Goal: Transaction & Acquisition: Purchase product/service

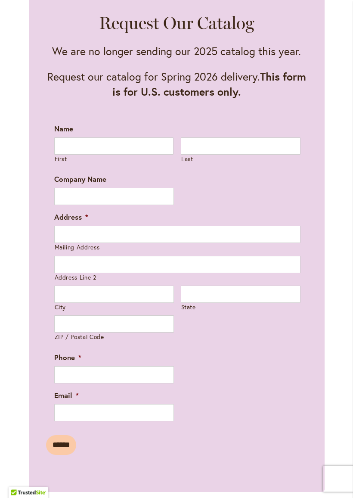
scroll to position [393, 0]
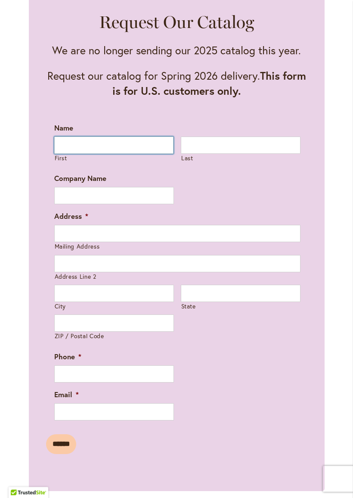
click at [129, 154] on input "First" at bounding box center [114, 145] width 120 height 17
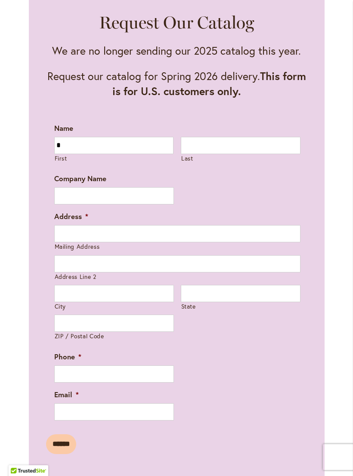
type input "****"
type input "**********"
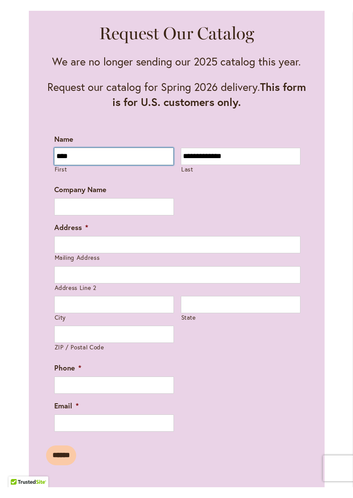
scroll to position [393, 0]
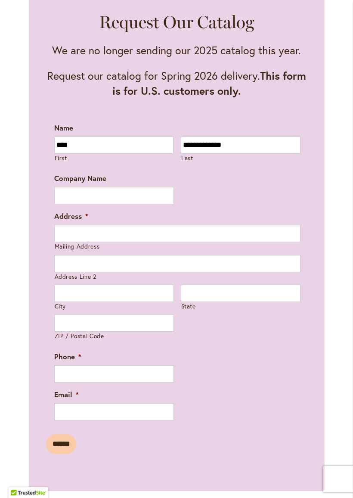
type input "**********"
type input "********"
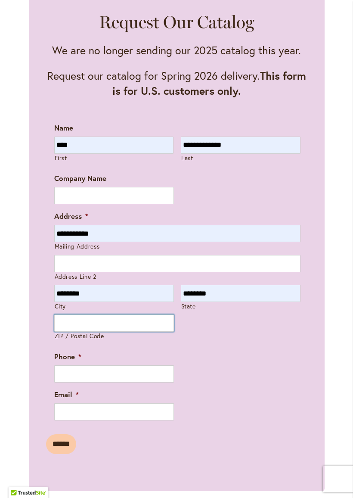
type input "*****"
type input "**********"
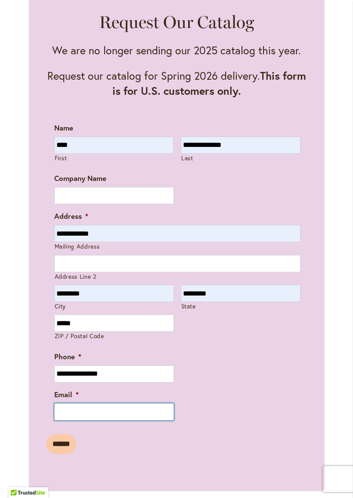
type input "**********"
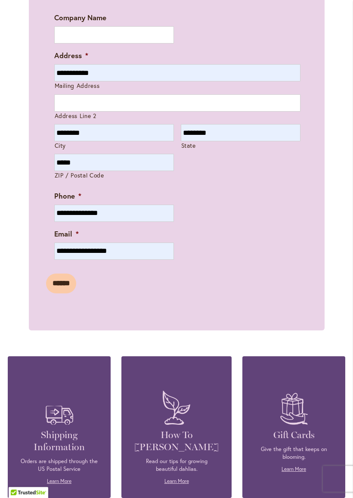
scroll to position [556, 0]
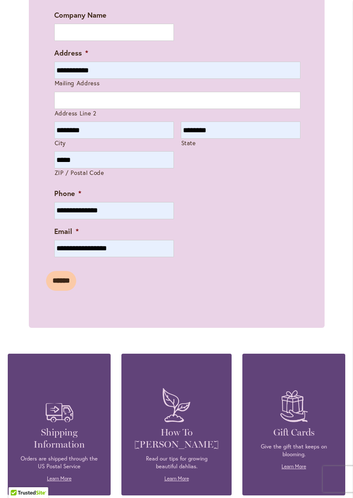
click at [66, 285] on input "******" at bounding box center [61, 281] width 30 height 20
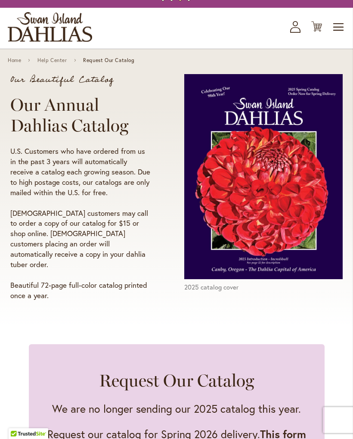
scroll to position [0, 0]
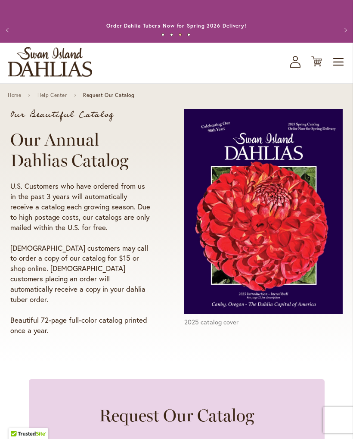
click at [339, 70] on span "Toggle Nav" at bounding box center [339, 61] width 13 height 17
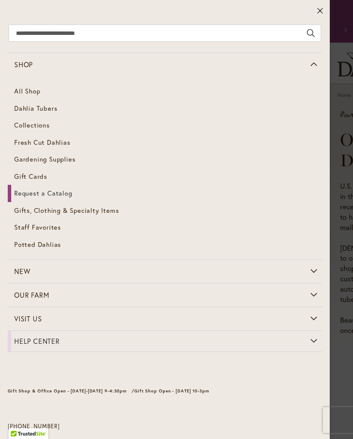
click at [34, 159] on span "Gardening Supplies" at bounding box center [44, 159] width 61 height 9
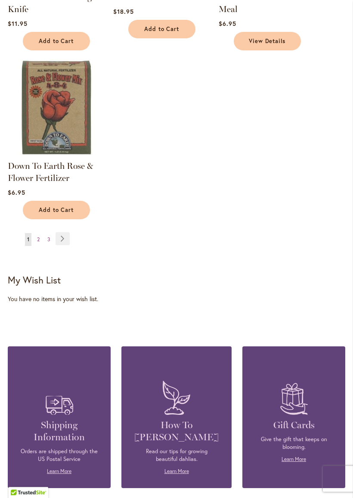
scroll to position [1015, 0]
click at [40, 246] on link "Page 2" at bounding box center [38, 239] width 7 height 13
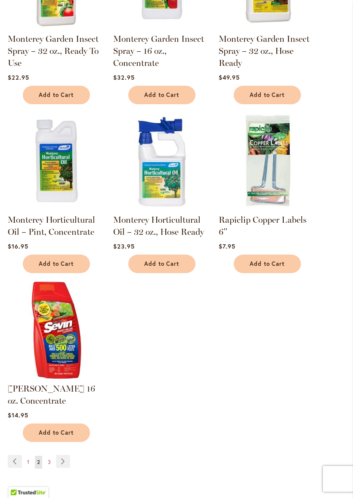
scroll to position [806, 0]
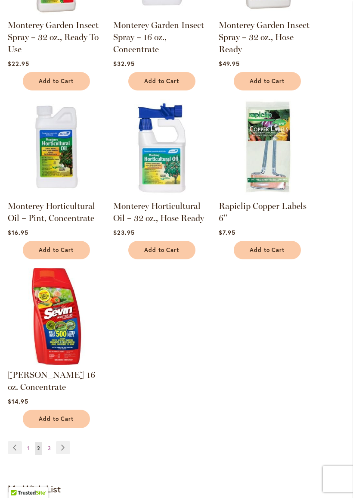
click at [61, 438] on link "Page Next" at bounding box center [63, 447] width 14 height 13
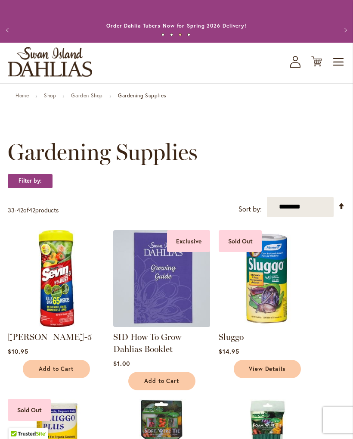
click at [333, 68] on span "Toggle Nav" at bounding box center [339, 61] width 13 height 17
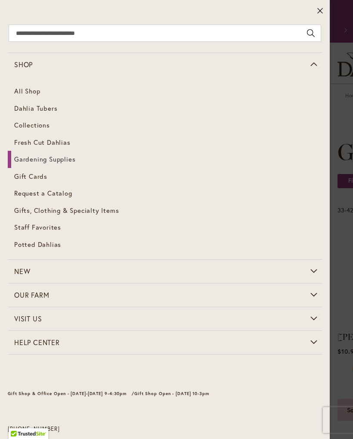
click at [39, 211] on span "Gifts, Clothing & Specialty Items" at bounding box center [66, 210] width 105 height 9
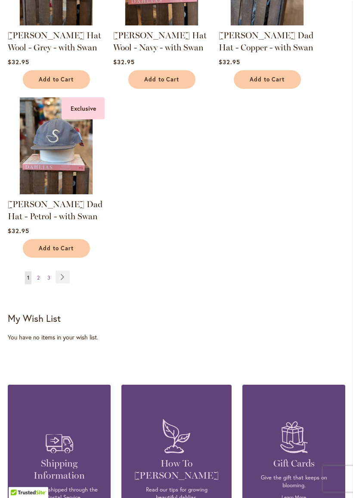
scroll to position [1013, 0]
click at [66, 283] on link "Page Next" at bounding box center [63, 276] width 14 height 13
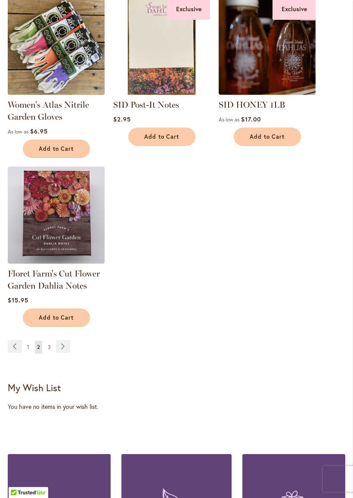
scroll to position [908, 0]
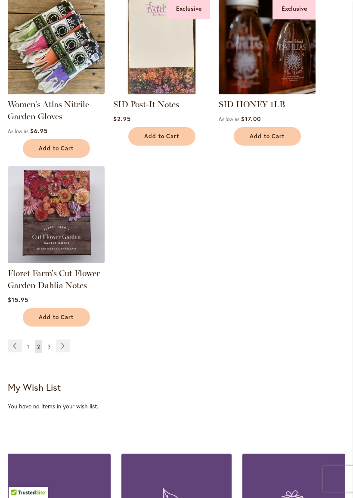
click at [68, 351] on link "Page Next" at bounding box center [63, 346] width 14 height 13
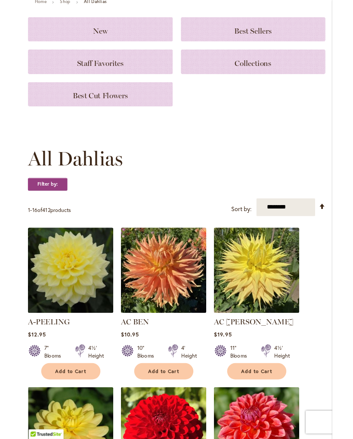
scroll to position [93, 0]
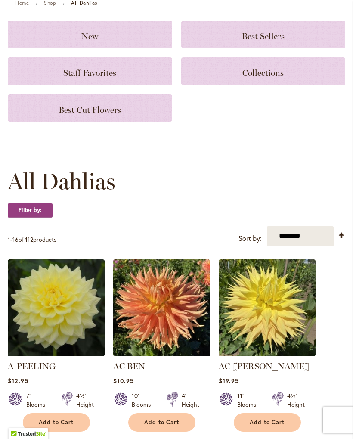
click at [36, 122] on div "Best Cut Flowers" at bounding box center [90, 108] width 165 height 28
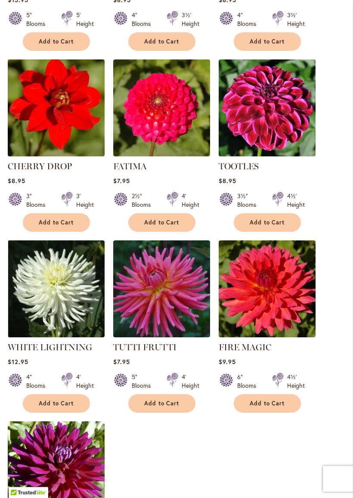
scroll to position [713, 0]
click at [156, 121] on img at bounding box center [161, 107] width 97 height 97
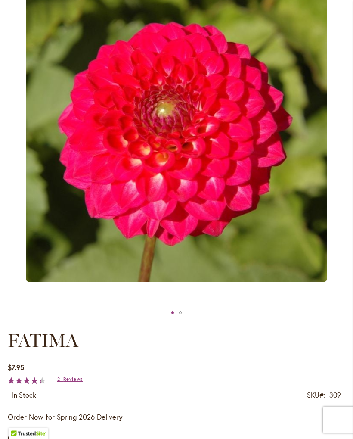
scroll to position [127, 0]
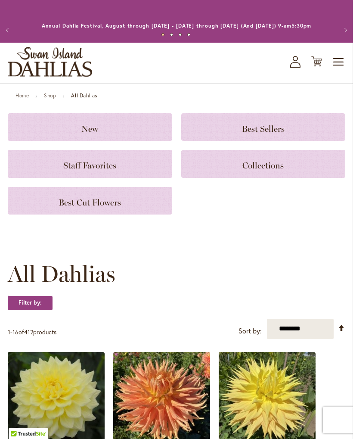
click at [65, 208] on span "Best Cut Flowers" at bounding box center [90, 202] width 62 height 10
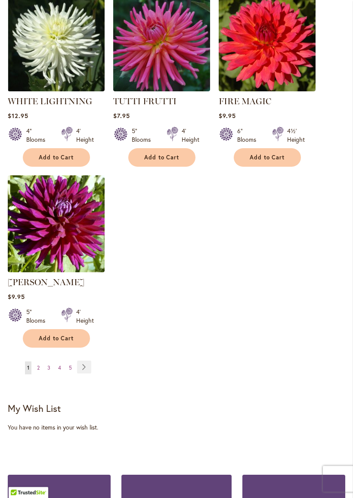
scroll to position [960, 0]
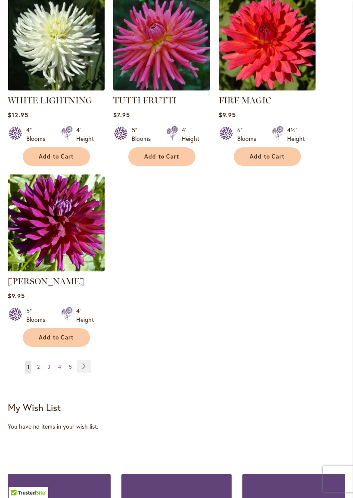
click at [88, 373] on link "Page Next" at bounding box center [84, 366] width 14 height 13
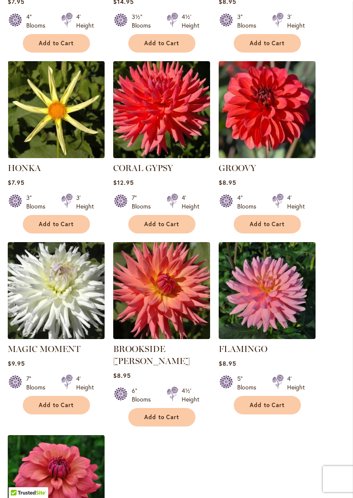
scroll to position [712, 0]
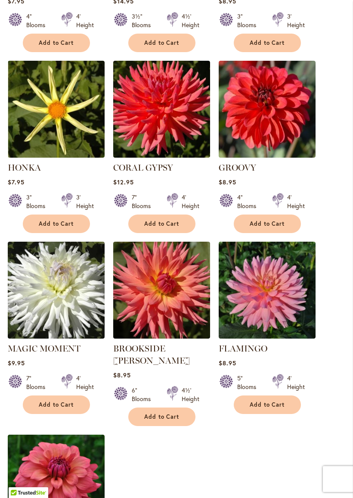
click at [146, 118] on img at bounding box center [161, 109] width 97 height 97
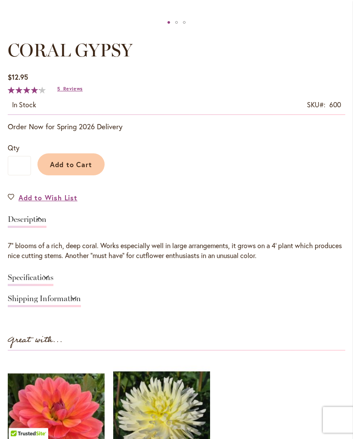
scroll to position [438, 0]
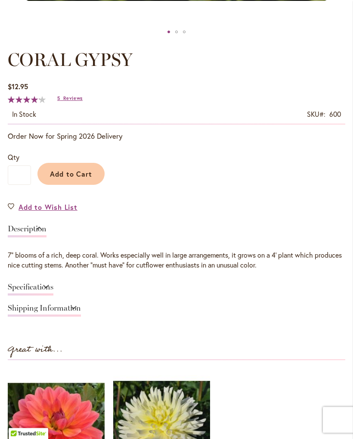
click at [61, 179] on span "Add to Cart" at bounding box center [71, 174] width 43 height 9
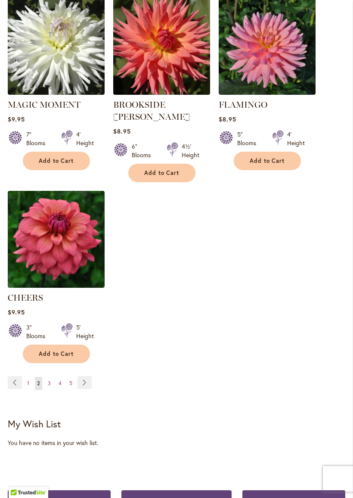
scroll to position [957, 0]
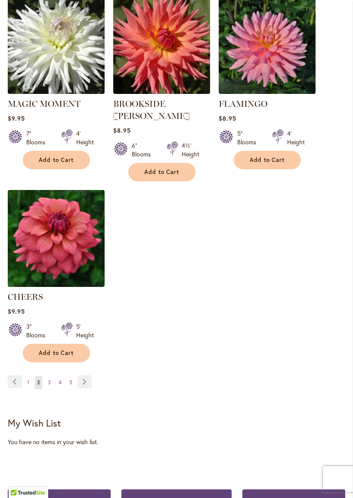
click at [87, 379] on link "Page Next" at bounding box center [85, 381] width 14 height 13
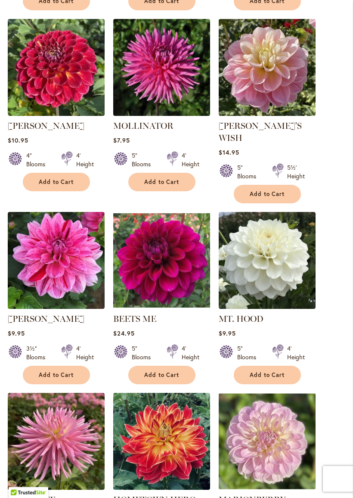
scroll to position [392, 0]
click at [272, 70] on img at bounding box center [267, 67] width 97 height 97
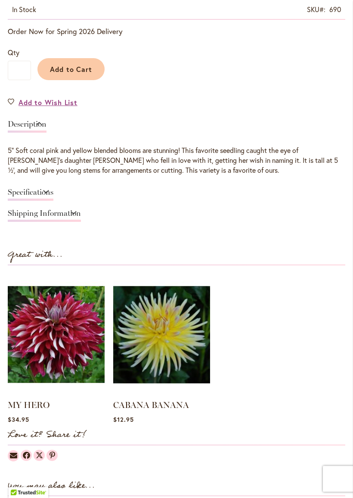
scroll to position [544, 0]
click at [36, 196] on link "Specifications" at bounding box center [31, 194] width 46 height 12
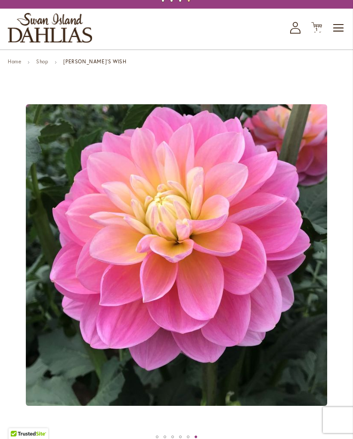
scroll to position [0, 0]
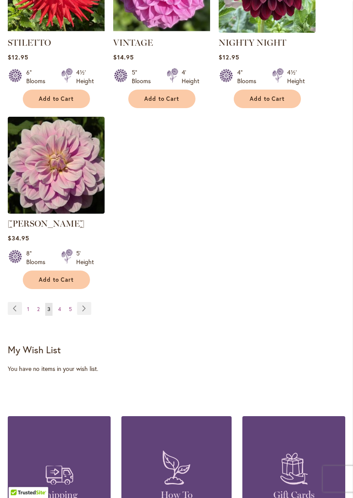
scroll to position [1042, 0]
click at [88, 308] on link "Page Next" at bounding box center [84, 308] width 14 height 13
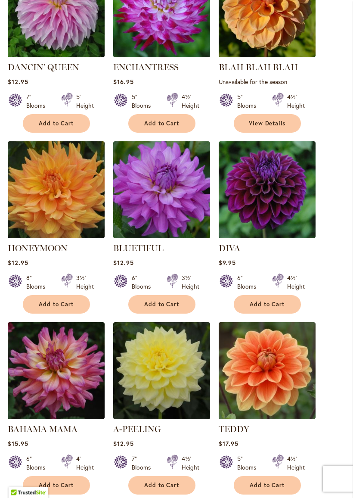
scroll to position [643, 0]
click at [41, 195] on img at bounding box center [56, 189] width 97 height 97
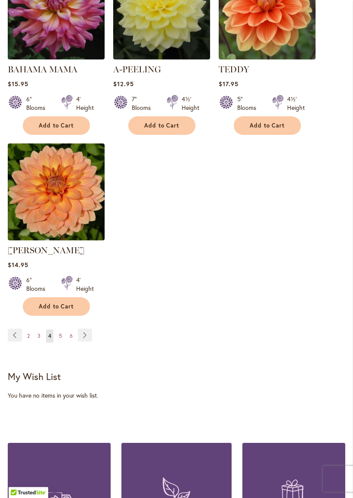
scroll to position [1003, 0]
click at [89, 342] on link "Page Next" at bounding box center [85, 335] width 14 height 13
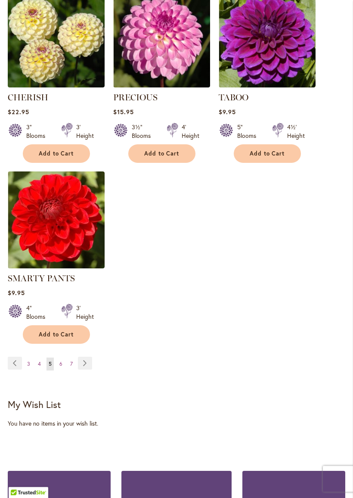
scroll to position [987, 0]
click at [84, 361] on link "Page Next" at bounding box center [85, 363] width 14 height 13
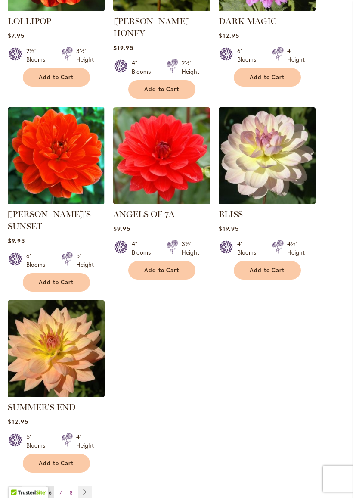
scroll to position [909, 0]
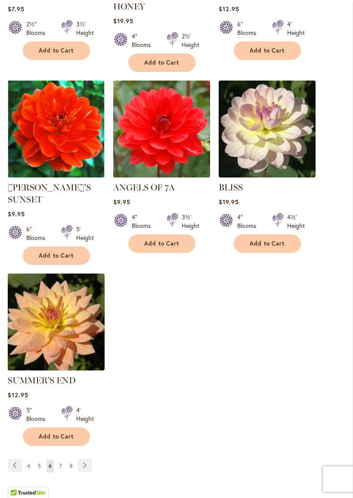
click at [90, 438] on link "Page Next" at bounding box center [85, 465] width 14 height 13
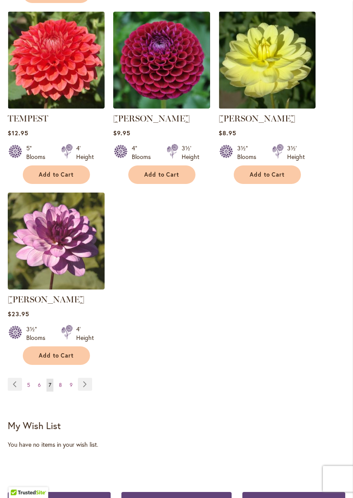
scroll to position [967, 0]
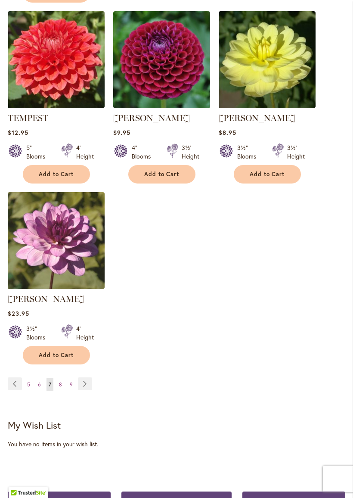
click at [82, 379] on link "Page Next" at bounding box center [85, 383] width 14 height 13
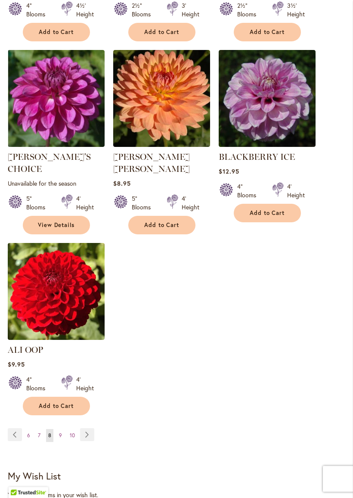
scroll to position [904, 0]
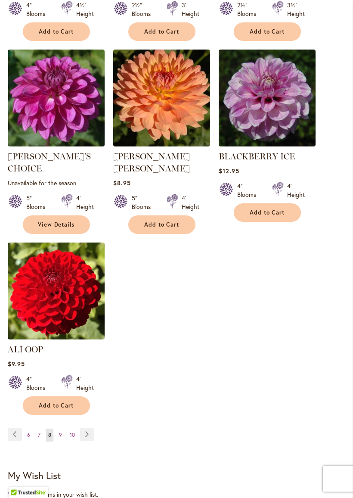
click at [93, 432] on link "Page Next" at bounding box center [87, 434] width 14 height 13
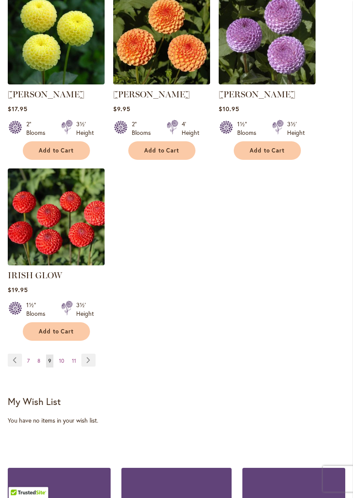
scroll to position [1005, 0]
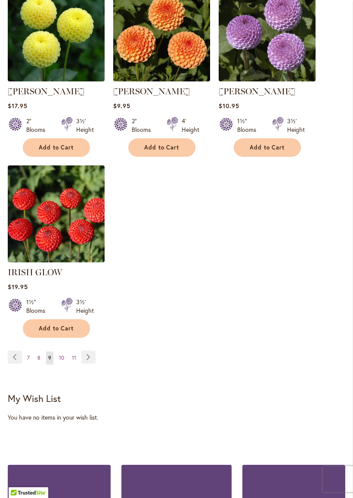
click at [87, 351] on link "Page Next" at bounding box center [88, 357] width 14 height 13
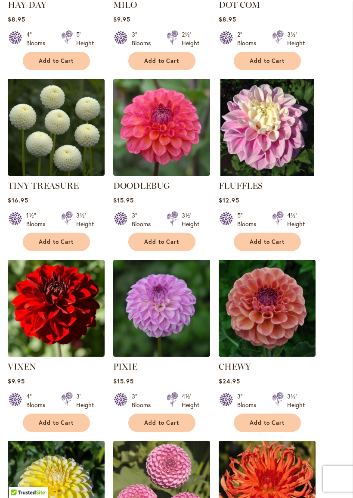
scroll to position [525, 0]
click at [251, 288] on img at bounding box center [267, 308] width 97 height 97
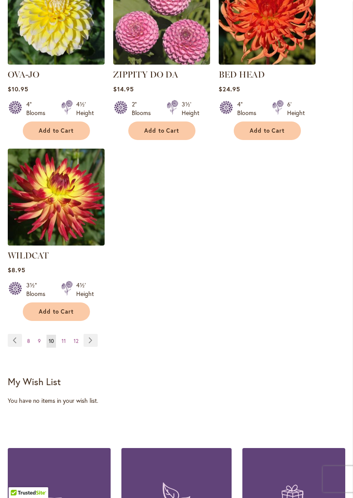
scroll to position [1006, 0]
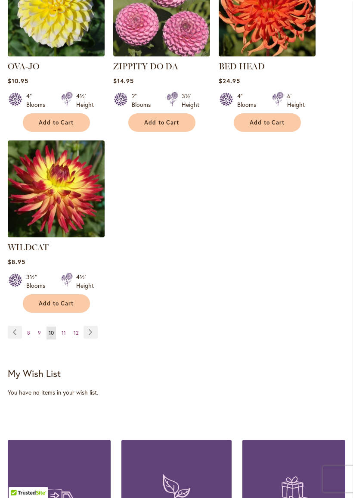
click at [88, 331] on link "Page Next" at bounding box center [91, 332] width 14 height 13
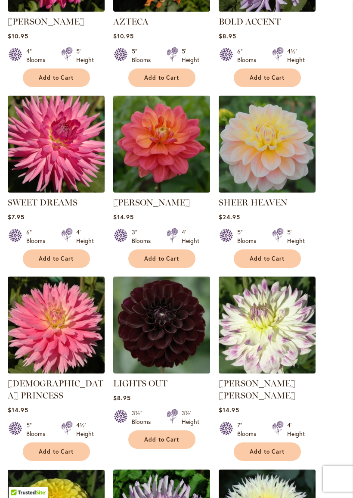
scroll to position [315, 0]
click at [29, 175] on img at bounding box center [56, 144] width 97 height 97
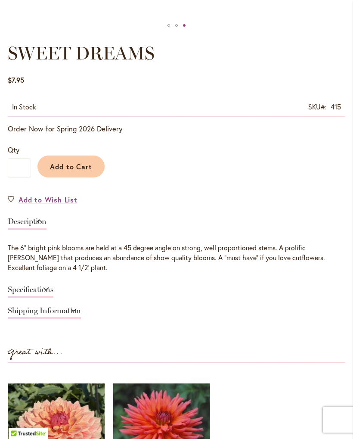
scroll to position [412, 0]
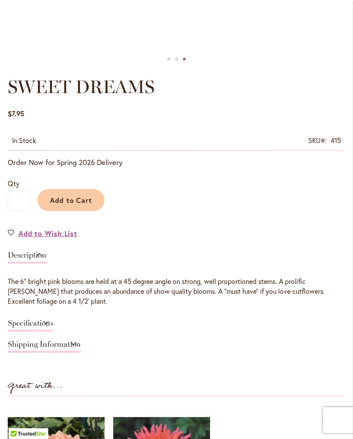
click at [64, 203] on button "Add to Cart" at bounding box center [70, 200] width 67 height 22
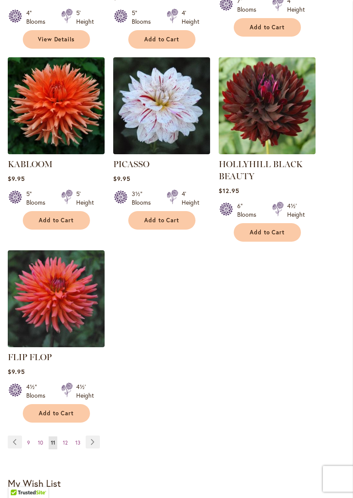
scroll to position [920, 0]
click at [97, 435] on link "Page Next" at bounding box center [93, 441] width 14 height 13
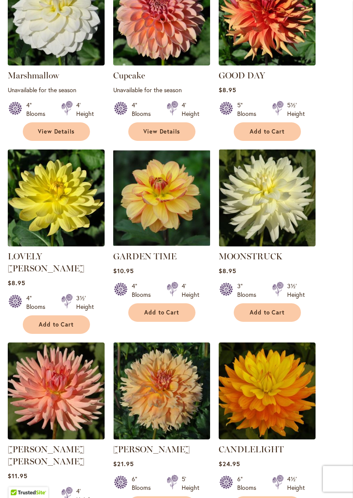
scroll to position [442, 0]
click at [255, 208] on img at bounding box center [267, 197] width 97 height 97
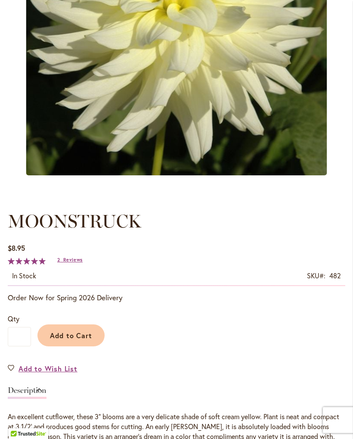
scroll to position [258, 0]
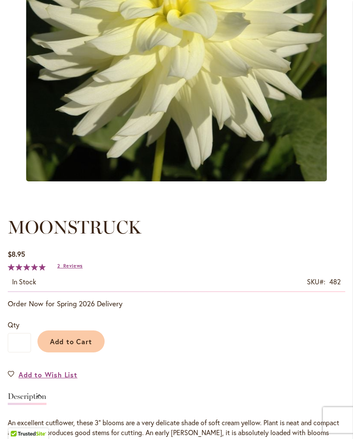
click at [67, 269] on span "Reviews" at bounding box center [72, 266] width 19 height 6
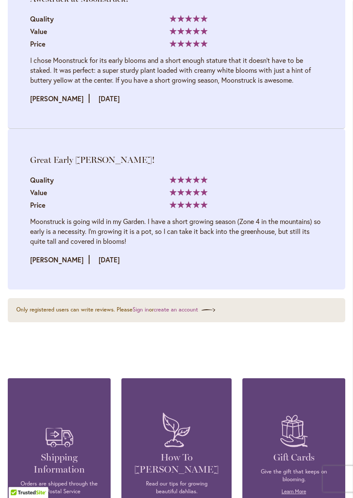
scroll to position [1268, 0]
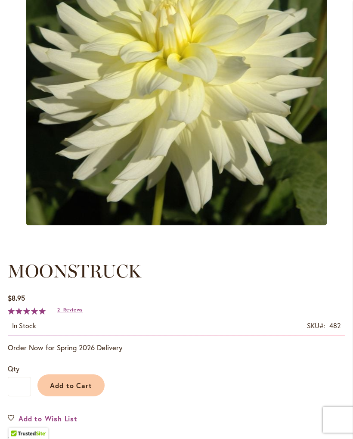
click at [67, 390] on span "Add to Cart" at bounding box center [71, 385] width 43 height 9
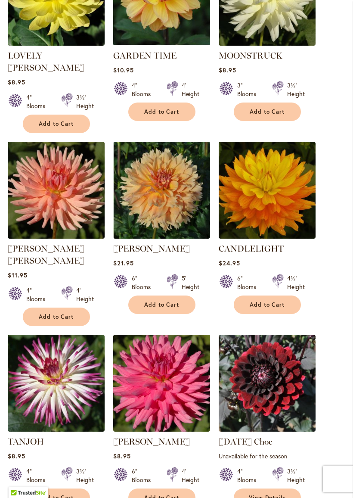
scroll to position [662, 0]
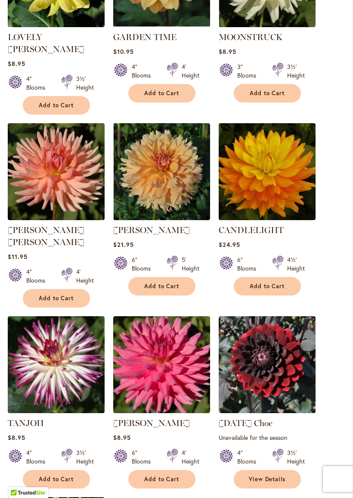
click at [34, 175] on img at bounding box center [56, 171] width 97 height 97
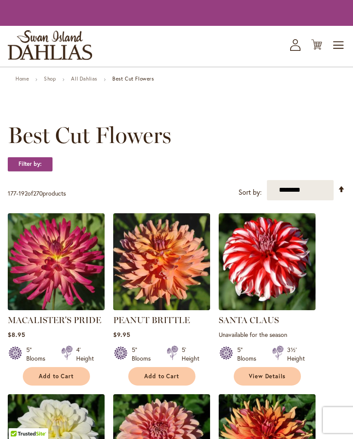
scroll to position [686, 0]
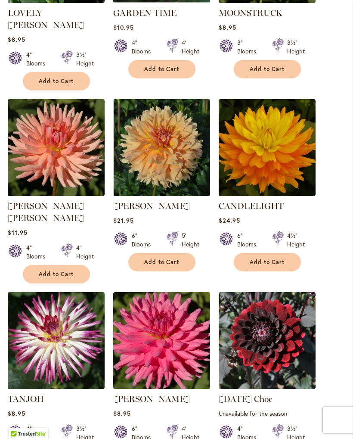
click at [31, 161] on img at bounding box center [56, 147] width 97 height 97
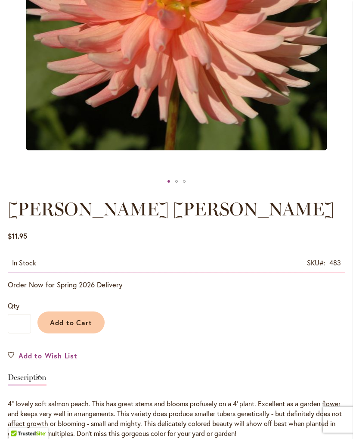
scroll to position [277, 0]
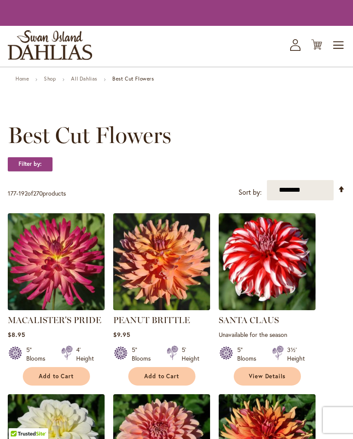
scroll to position [686, 0]
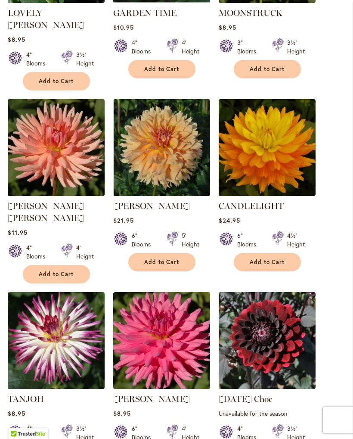
click at [26, 159] on img at bounding box center [56, 147] width 97 height 97
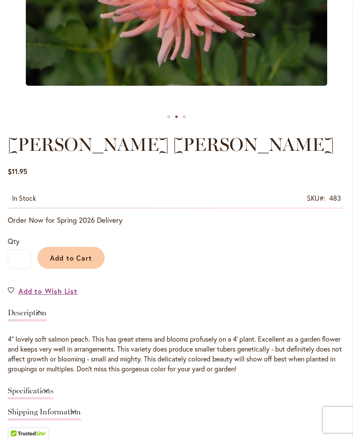
scroll to position [354, 0]
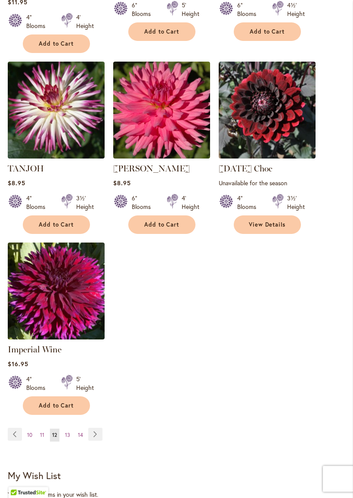
scroll to position [917, 0]
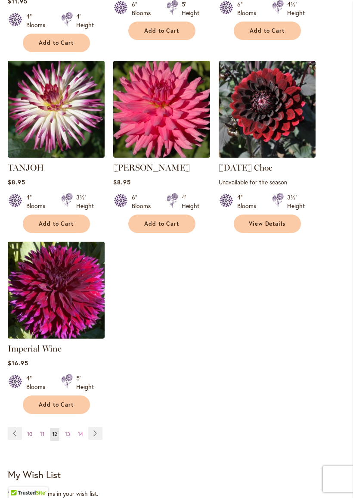
click at [97, 427] on link "Page Next" at bounding box center [95, 433] width 14 height 13
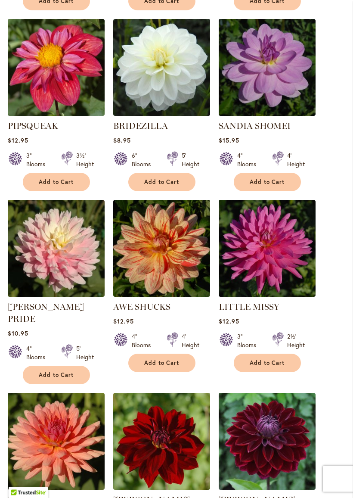
scroll to position [605, 0]
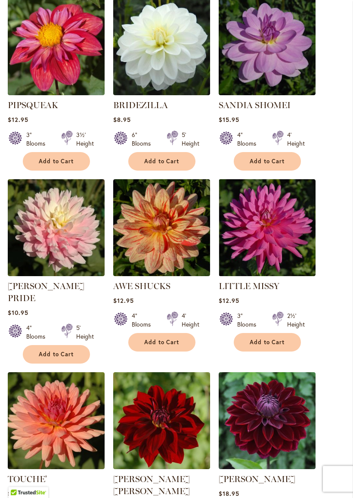
click at [38, 227] on img at bounding box center [56, 228] width 97 height 97
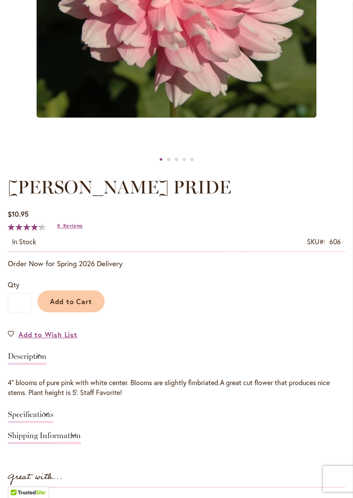
scroll to position [326, 0]
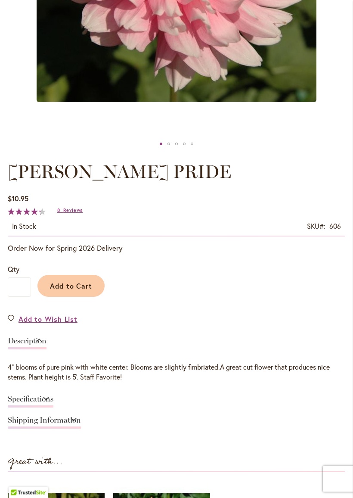
click at [61, 214] on link "8 Reviews" at bounding box center [69, 211] width 25 height 6
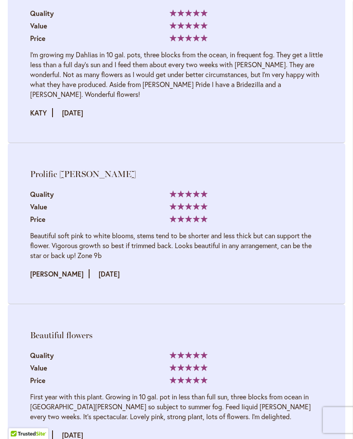
scroll to position [1564, 0]
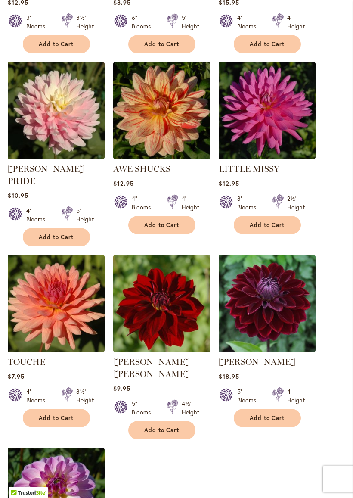
scroll to position [751, 0]
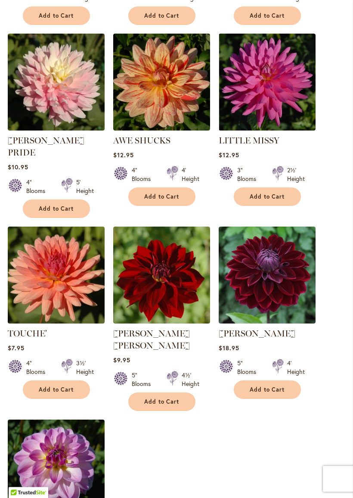
click at [47, 241] on img at bounding box center [56, 275] width 97 height 97
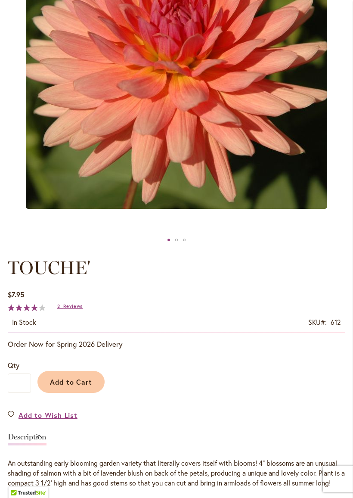
click at [75, 309] on span "Reviews" at bounding box center [72, 306] width 19 height 6
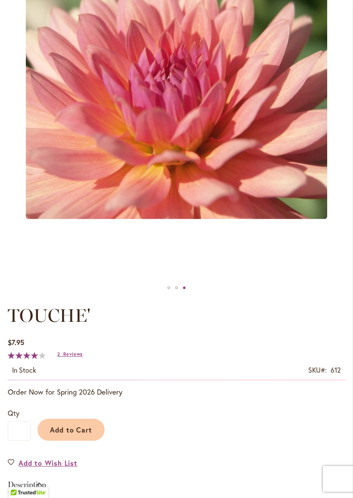
scroll to position [183, 0]
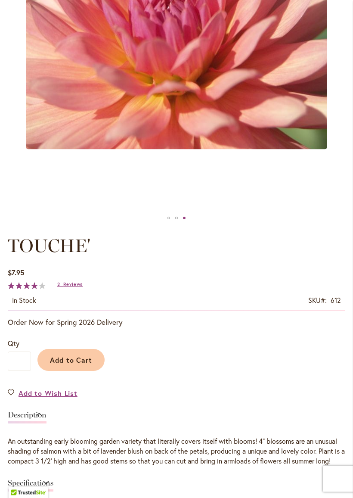
click at [65, 365] on span "Add to Cart" at bounding box center [71, 360] width 43 height 9
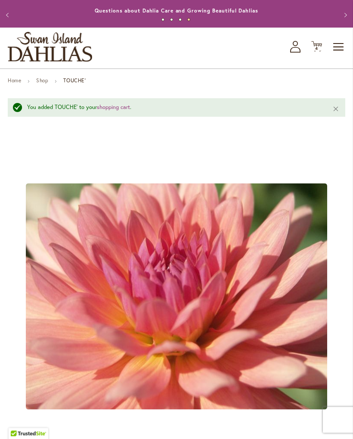
scroll to position [0, 0]
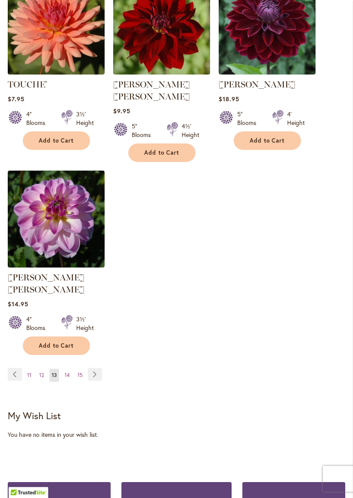
scroll to position [1000, 0]
click at [97, 368] on link "Page Next" at bounding box center [95, 374] width 14 height 13
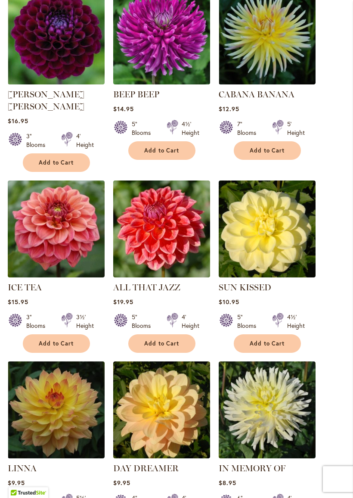
scroll to position [423, 0]
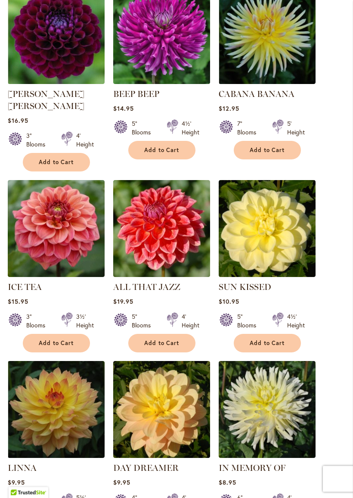
click at [37, 218] on img at bounding box center [56, 228] width 97 height 97
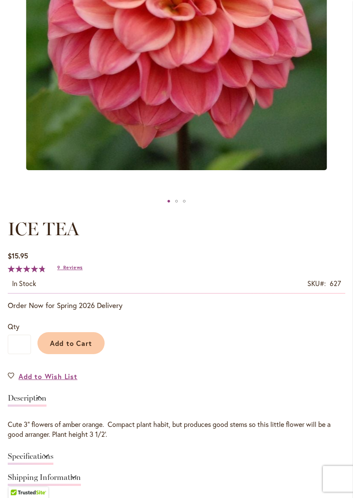
scroll to position [270, 0]
click at [69, 270] on span "Reviews" at bounding box center [72, 267] width 19 height 6
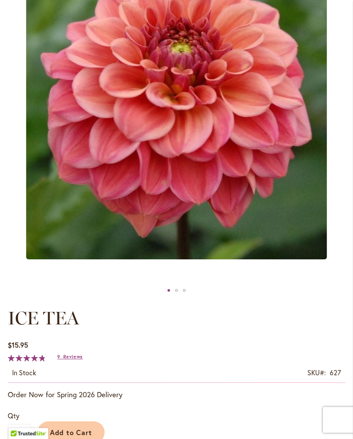
scroll to position [165, 0]
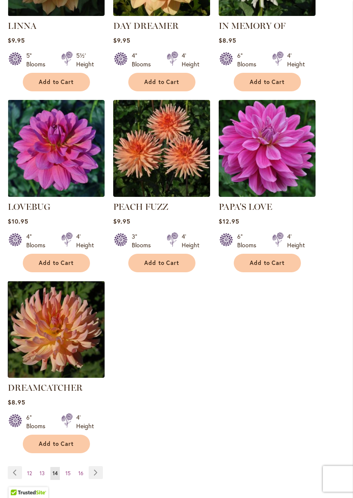
scroll to position [866, 0]
click at [136, 151] on img at bounding box center [161, 148] width 97 height 97
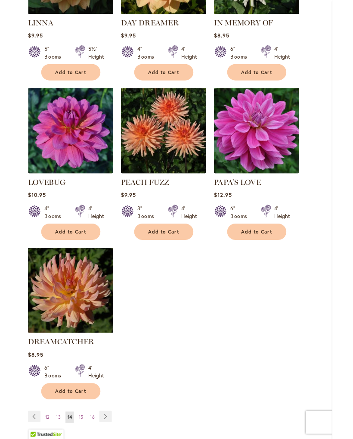
scroll to position [865, 0]
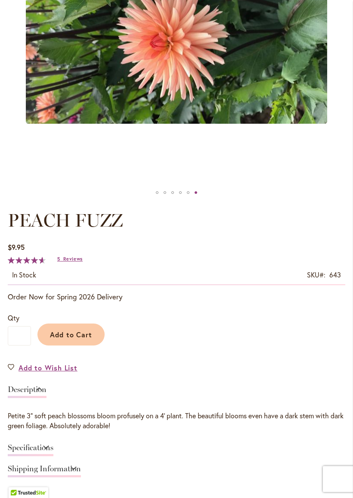
scroll to position [288, 0]
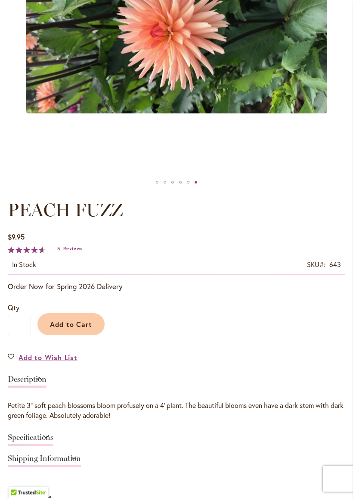
click at [70, 252] on span "Reviews" at bounding box center [72, 249] width 19 height 6
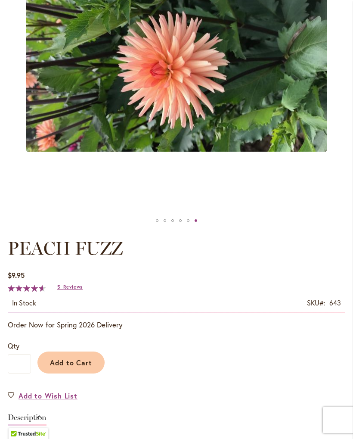
scroll to position [250, 0]
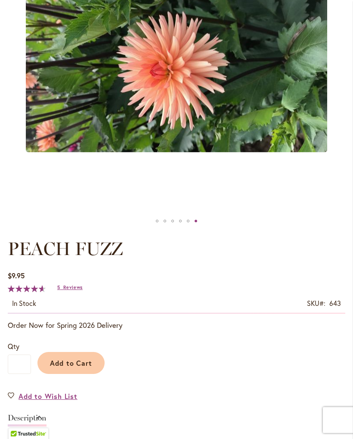
click at [70, 365] on button "Add to Cart" at bounding box center [70, 363] width 67 height 22
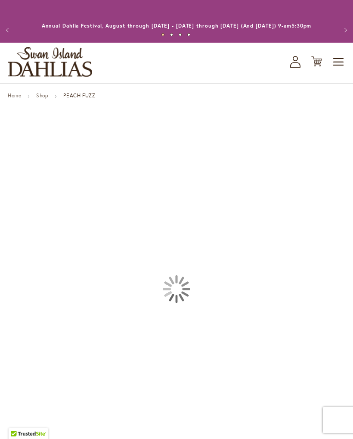
scroll to position [250, 0]
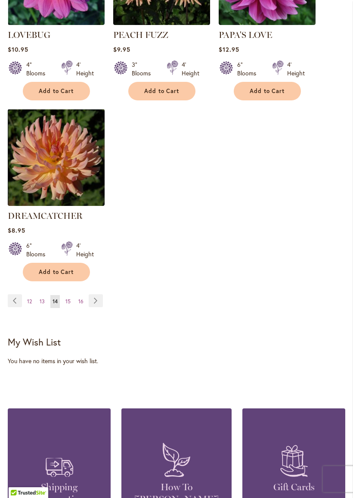
scroll to position [1066, 0]
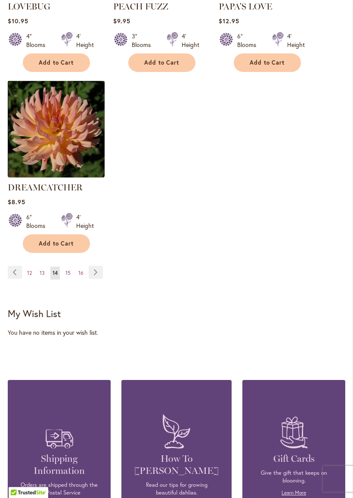
click at [96, 270] on link "Page Next" at bounding box center [96, 272] width 14 height 13
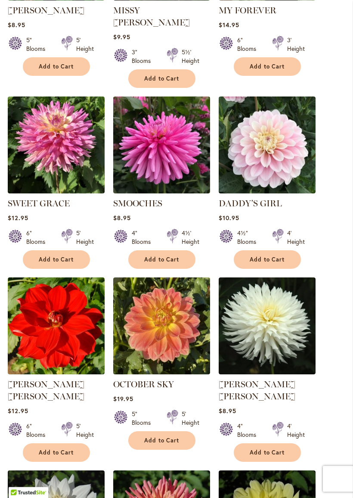
scroll to position [328, 0]
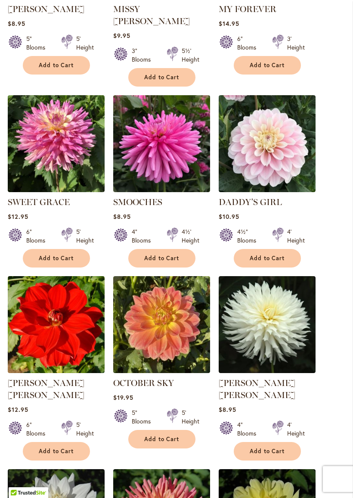
click at [267, 143] on img at bounding box center [267, 143] width 97 height 97
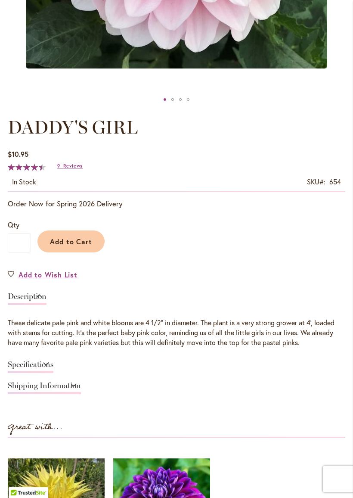
scroll to position [359, 0]
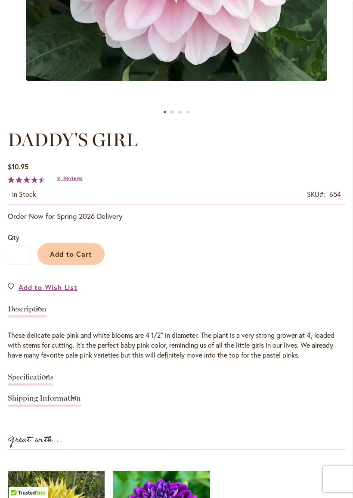
click at [68, 181] on span "Reviews" at bounding box center [72, 178] width 19 height 6
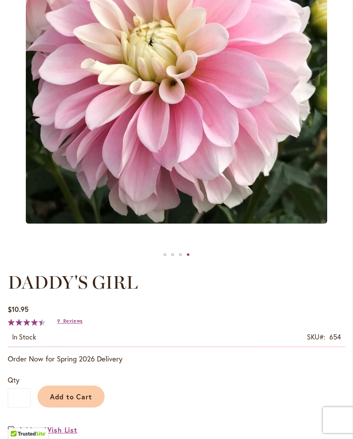
scroll to position [218, 0]
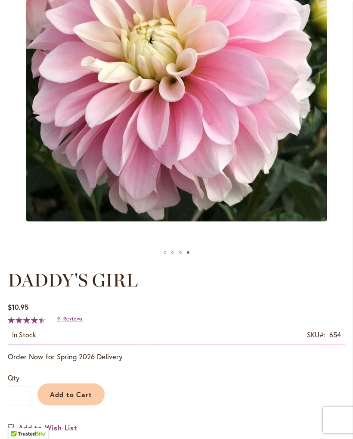
click at [71, 399] on span "Add to Cart" at bounding box center [71, 394] width 43 height 9
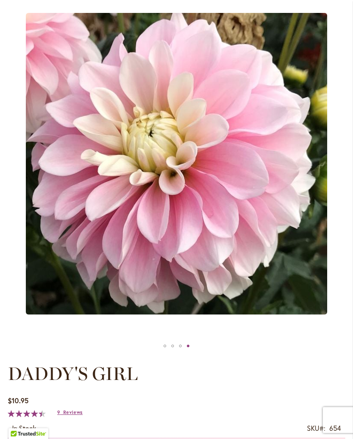
scroll to position [0, 0]
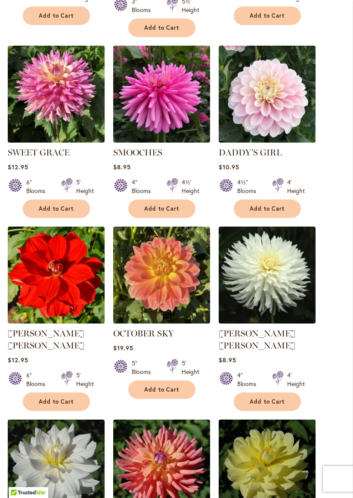
scroll to position [377, 0]
click at [153, 94] on img at bounding box center [161, 94] width 97 height 97
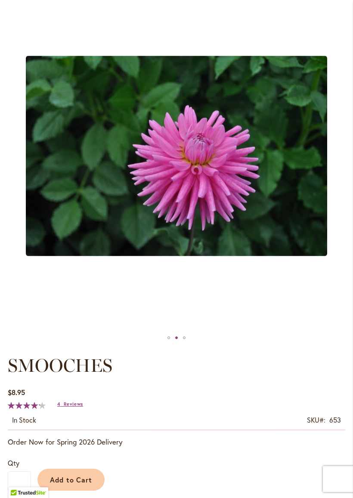
scroll to position [136, 0]
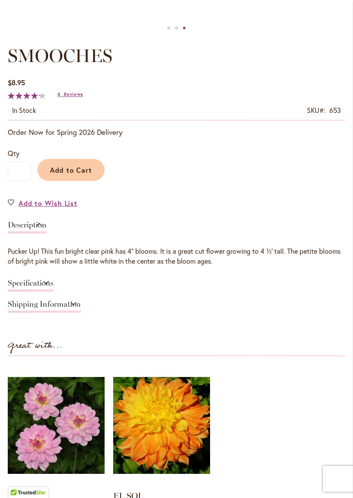
click at [67, 98] on span "Reviews" at bounding box center [73, 95] width 19 height 6
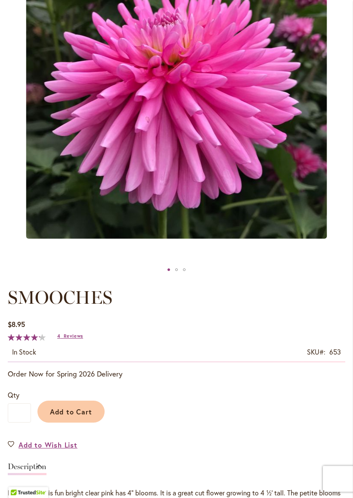
scroll to position [201, 0]
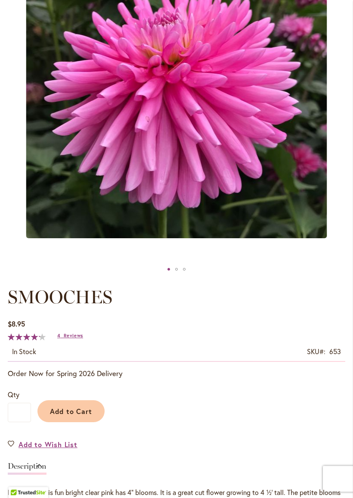
click at [66, 416] on span "Add to Cart" at bounding box center [71, 411] width 43 height 9
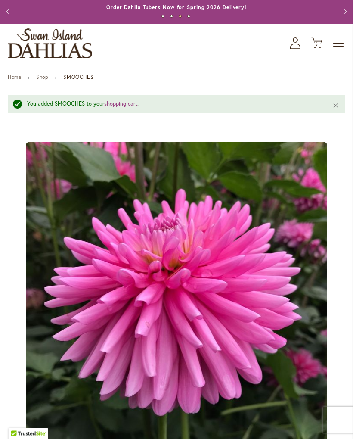
scroll to position [0, 0]
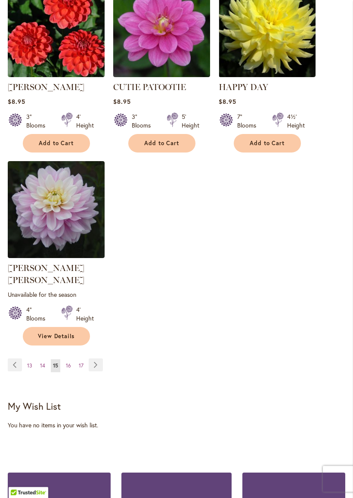
scroll to position [998, 0]
click at [98, 358] on link "Page Next" at bounding box center [96, 364] width 14 height 13
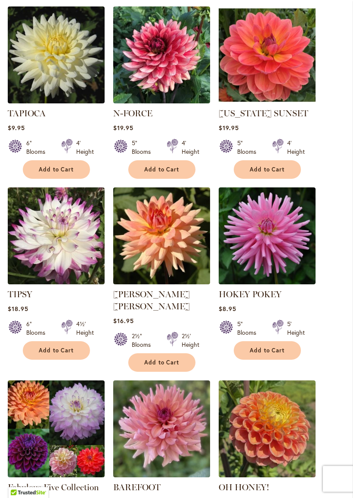
scroll to position [404, 0]
click at [41, 65] on img at bounding box center [56, 54] width 97 height 97
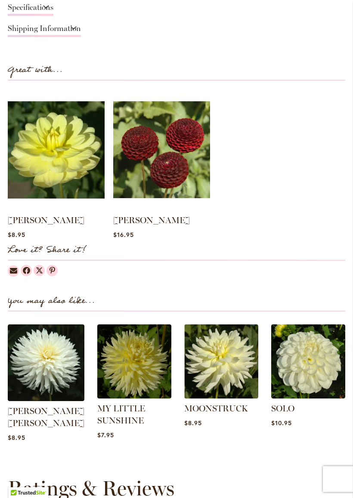
scroll to position [768, 0]
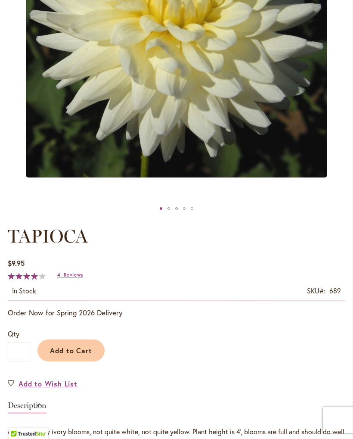
click at [70, 278] on span "Reviews" at bounding box center [73, 275] width 19 height 6
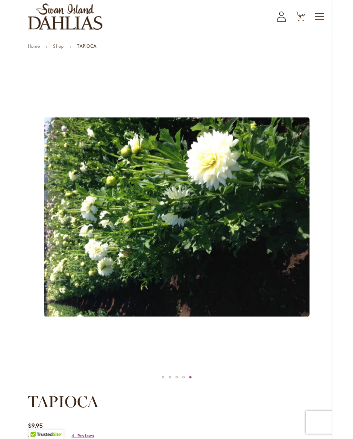
scroll to position [0, 0]
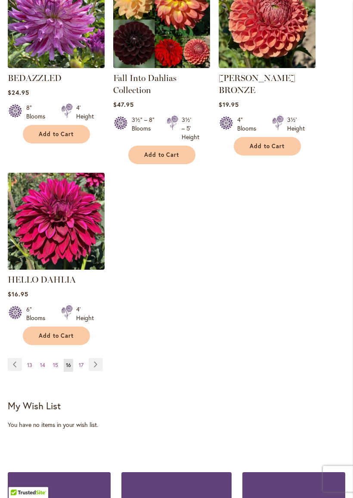
scroll to position [1004, 0]
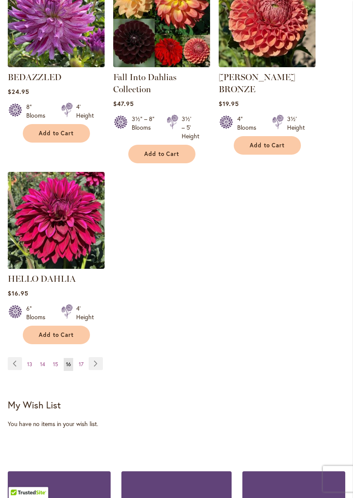
click at [95, 360] on link "Page Next" at bounding box center [96, 363] width 14 height 13
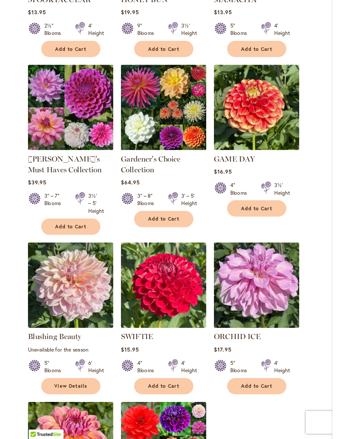
scroll to position [512, 0]
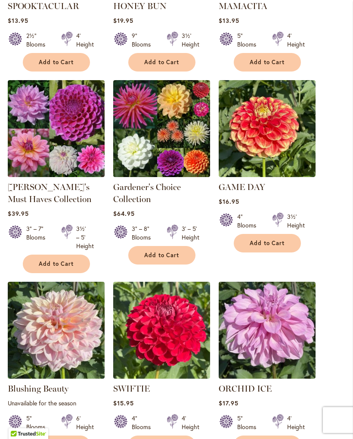
click at [40, 131] on img at bounding box center [56, 128] width 97 height 97
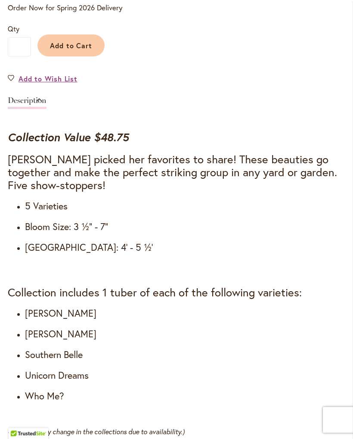
scroll to position [578, 0]
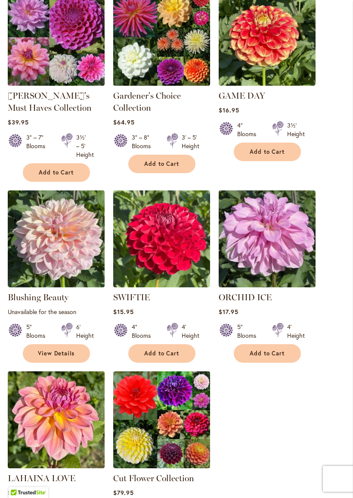
scroll to position [606, 0]
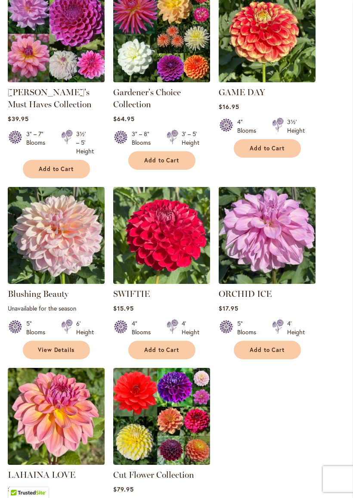
click at [46, 254] on img at bounding box center [56, 235] width 97 height 97
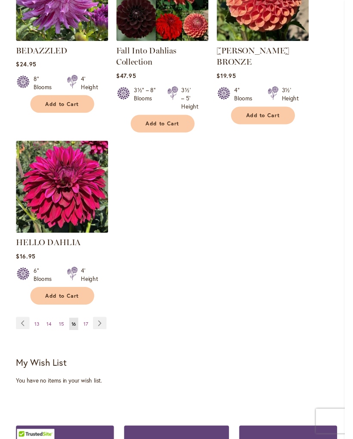
scroll to position [1037, 0]
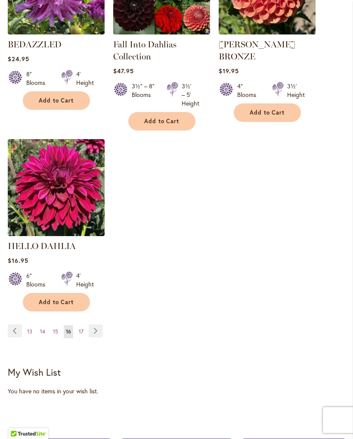
click at [97, 328] on link "Page Next" at bounding box center [96, 330] width 14 height 13
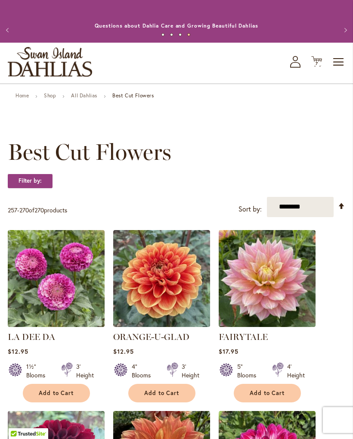
click at [46, 99] on link "Shop" at bounding box center [50, 95] width 12 height 6
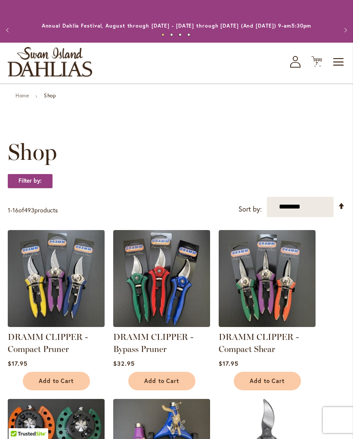
click at [23, 99] on link "Home" at bounding box center [22, 95] width 13 height 6
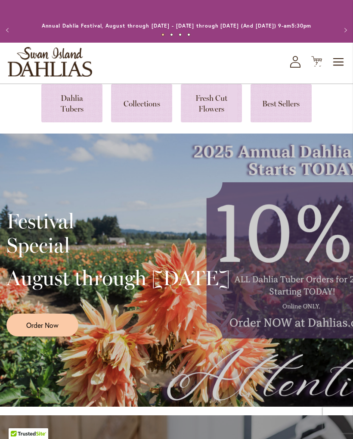
click at [58, 113] on link at bounding box center [71, 103] width 61 height 38
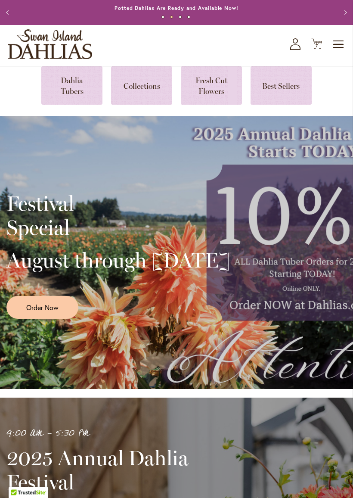
scroll to position [18, 0]
click at [262, 277] on div "Festival Special August through [DATE] Order Now" at bounding box center [176, 252] width 340 height 215
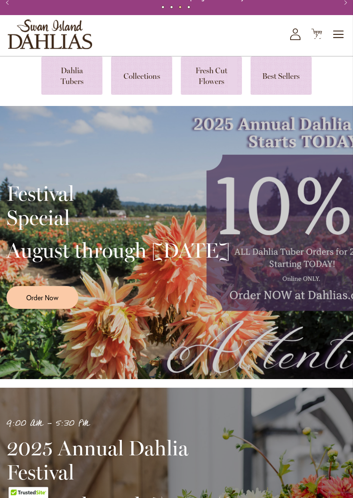
scroll to position [32, 0]
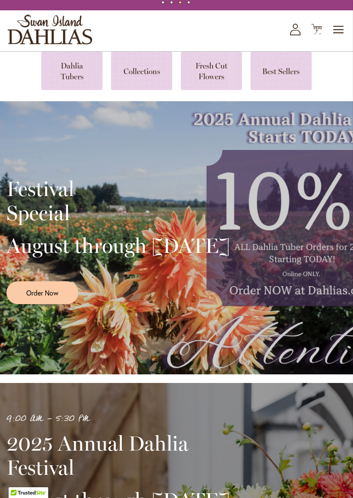
click at [42, 298] on span "Order Now" at bounding box center [42, 293] width 32 height 10
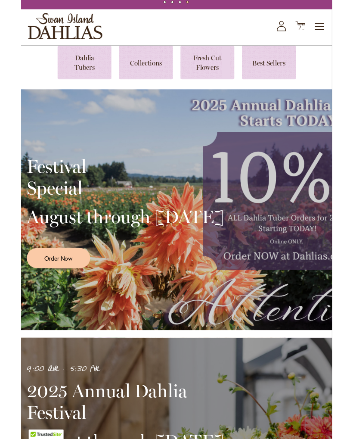
scroll to position [56, 0]
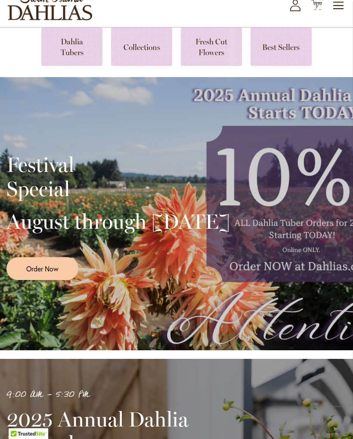
click at [36, 274] on span "Order Now" at bounding box center [42, 269] width 32 height 10
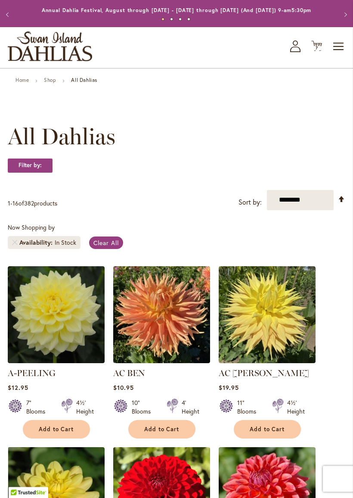
scroll to position [16, 0]
click at [290, 209] on select "**********" at bounding box center [300, 200] width 67 height 20
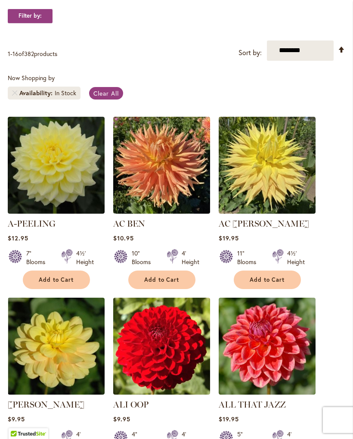
scroll to position [143, 0]
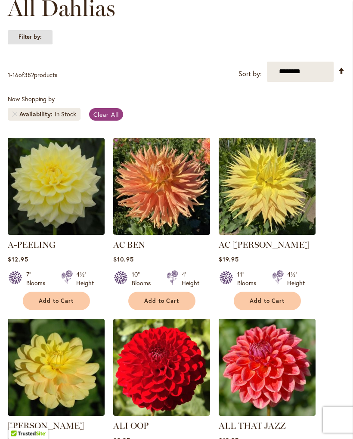
click at [19, 45] on strong "Filter by:" at bounding box center [30, 37] width 45 height 15
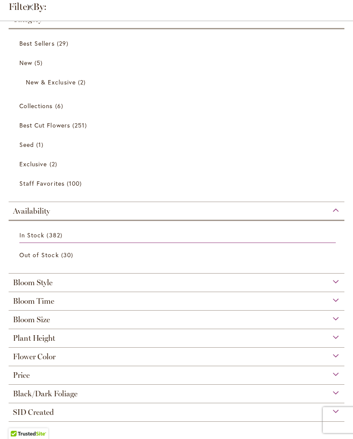
scroll to position [118, 0]
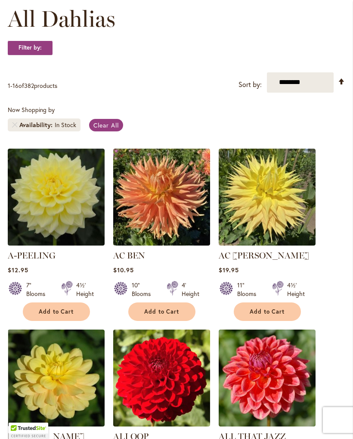
scroll to position [117, 0]
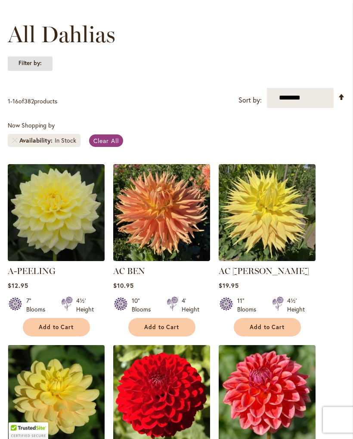
click at [17, 67] on strong "Filter by:" at bounding box center [30, 63] width 45 height 15
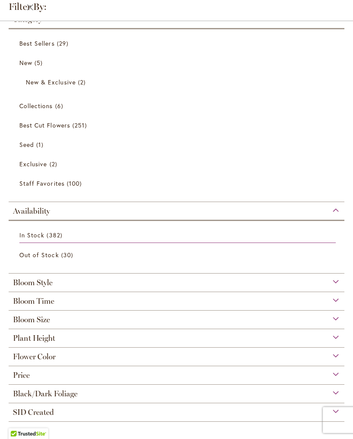
scroll to position [16, 0]
click at [35, 231] on span "In Stock" at bounding box center [31, 235] width 25 height 8
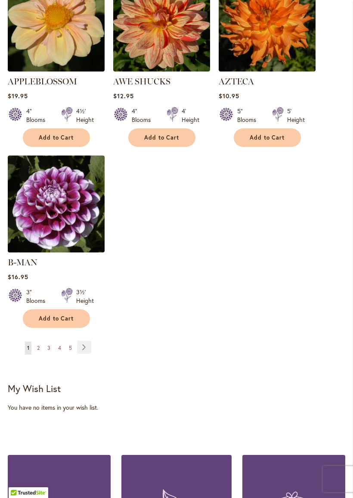
scroll to position [1126, 0]
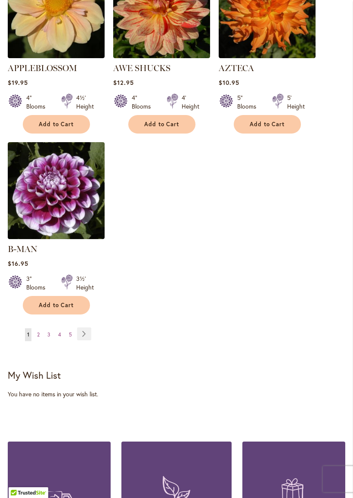
click at [46, 332] on link "Page 3" at bounding box center [48, 334] width 7 height 13
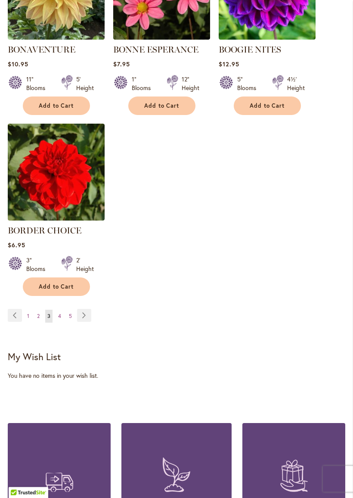
scroll to position [1134, 0]
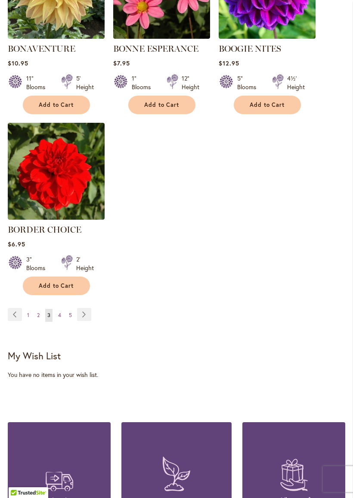
click at [40, 322] on link "Page 2" at bounding box center [38, 315] width 7 height 13
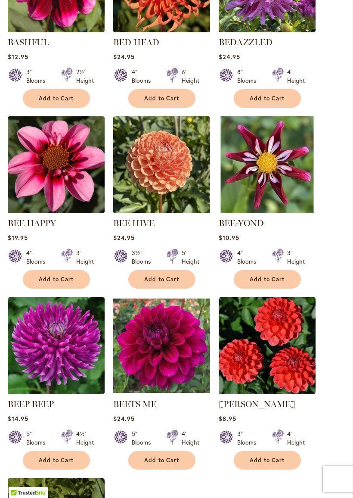
scroll to position [783, 0]
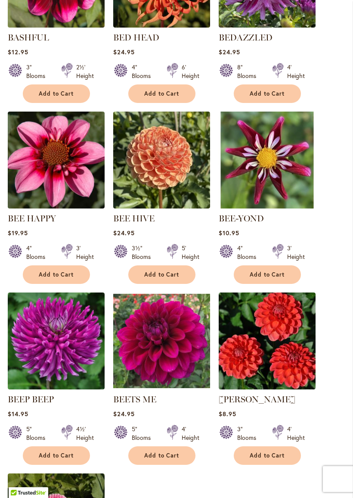
click at [48, 163] on img at bounding box center [56, 160] width 97 height 97
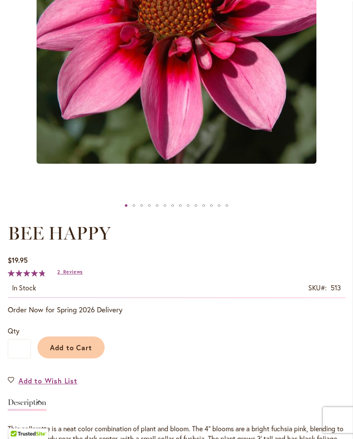
scroll to position [263, 0]
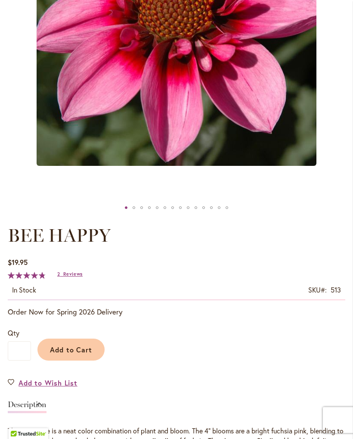
click at [62, 277] on link "2 Reviews" at bounding box center [69, 274] width 25 height 6
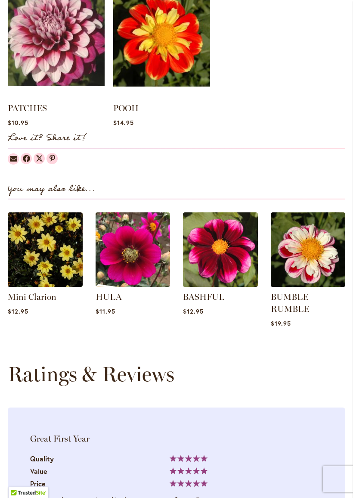
scroll to position [852, 0]
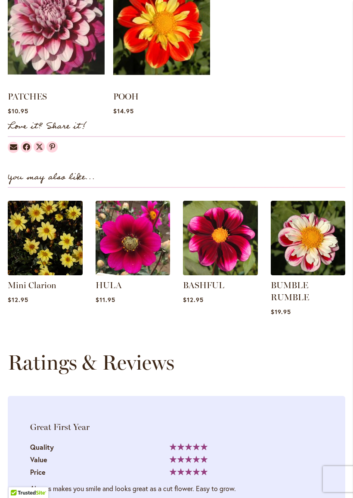
click at [124, 249] on img at bounding box center [133, 238] width 75 height 75
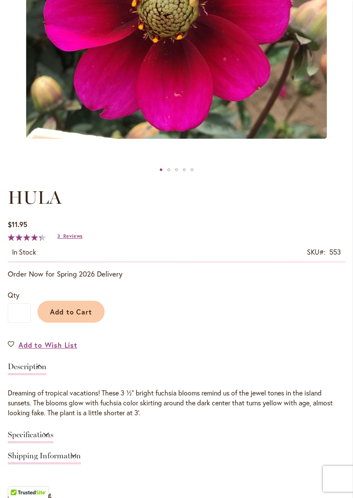
scroll to position [301, 0]
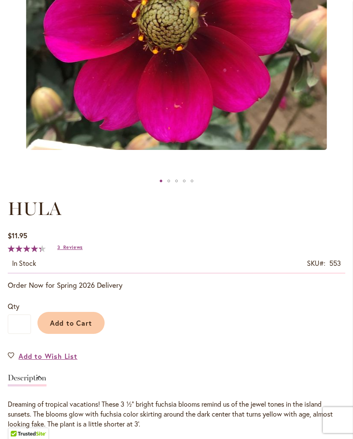
click at [68, 250] on span "Reviews" at bounding box center [72, 247] width 19 height 6
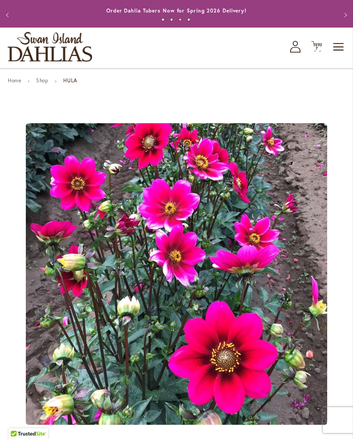
scroll to position [0, 0]
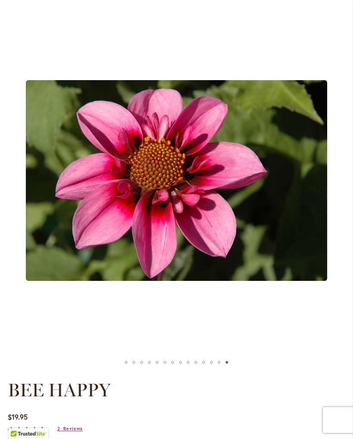
scroll to position [99, 0]
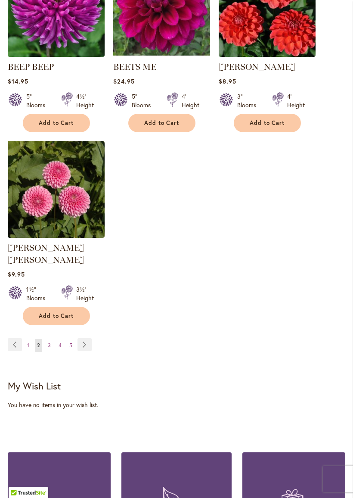
scroll to position [1121, 0]
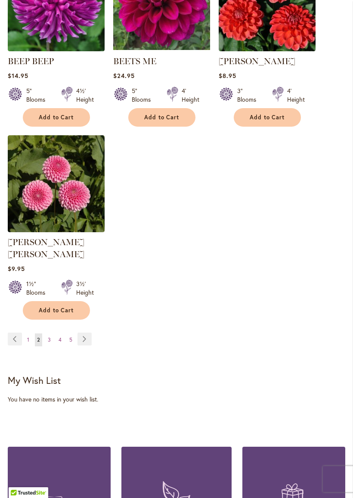
click at [56, 333] on link "Page 4" at bounding box center [59, 339] width 7 height 13
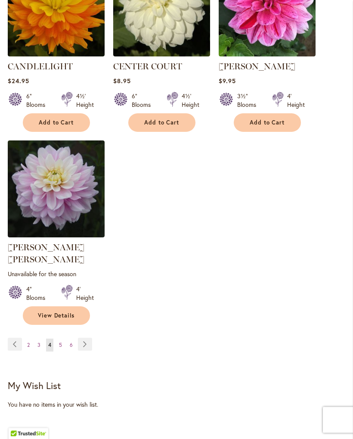
scroll to position [1100, 0]
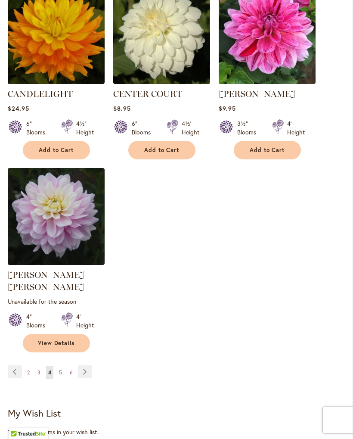
click at [62, 366] on link "Page 5" at bounding box center [60, 372] width 7 height 13
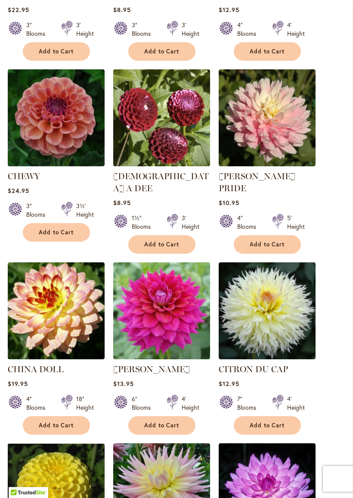
scroll to position [645, 0]
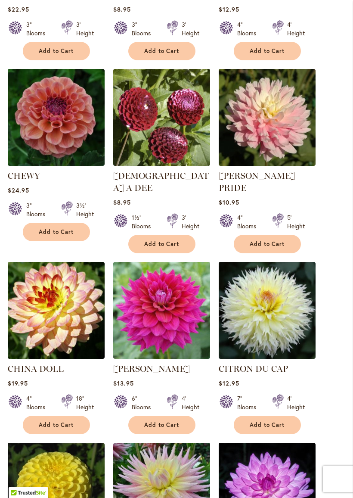
click at [272, 136] on img at bounding box center [267, 117] width 97 height 97
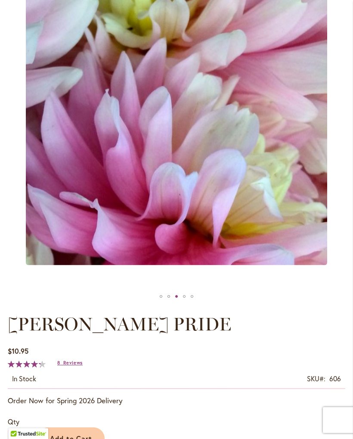
scroll to position [181, 0]
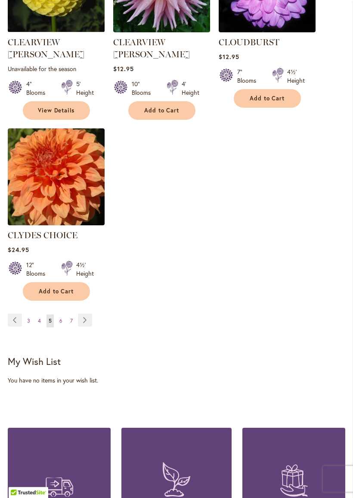
scroll to position [1152, 0]
click at [61, 314] on link "Page 6" at bounding box center [60, 320] width 7 height 13
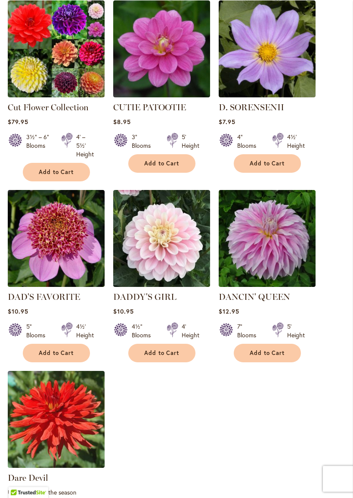
scroll to position [918, 0]
click at [47, 221] on img at bounding box center [56, 238] width 97 height 97
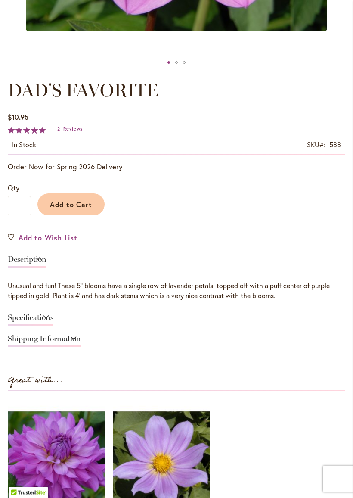
scroll to position [409, 0]
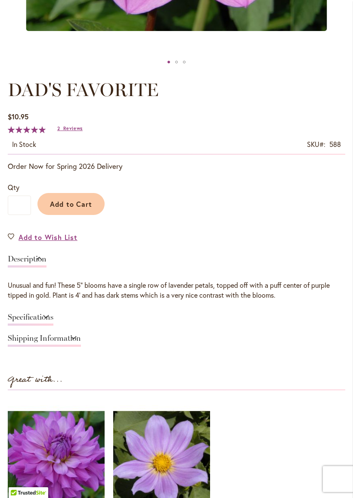
click at [64, 131] on span "Reviews" at bounding box center [72, 128] width 19 height 6
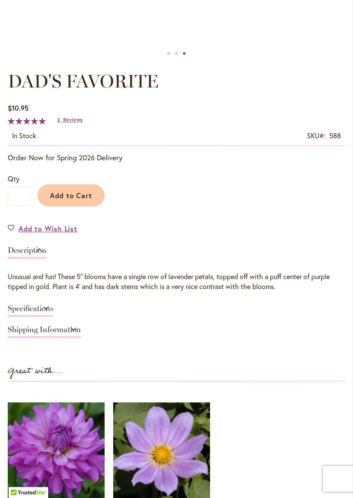
scroll to position [417, 0]
click at [70, 196] on button "Add to Cart" at bounding box center [70, 195] width 67 height 22
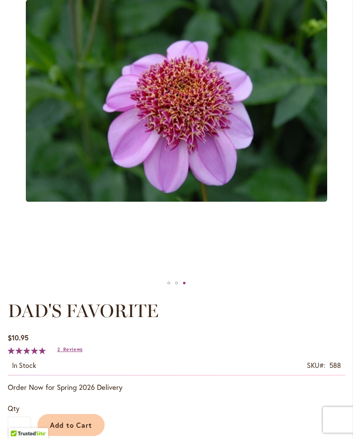
scroll to position [211, 0]
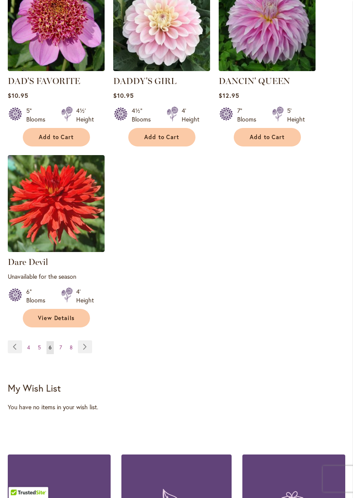
scroll to position [1134, 0]
click at [60, 344] on span "7" at bounding box center [60, 347] width 3 height 6
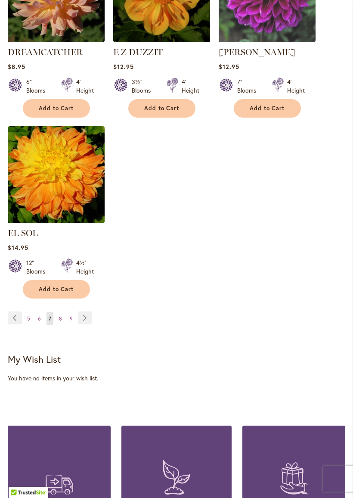
scroll to position [1143, 0]
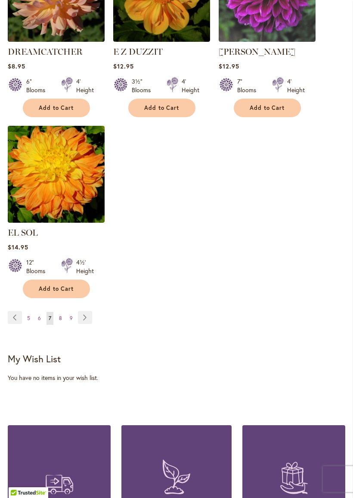
click at [84, 314] on link "Page Next" at bounding box center [85, 317] width 14 height 13
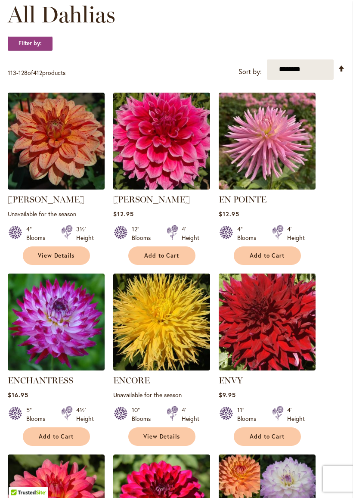
scroll to position [259, 0]
click at [155, 149] on img at bounding box center [161, 141] width 97 height 97
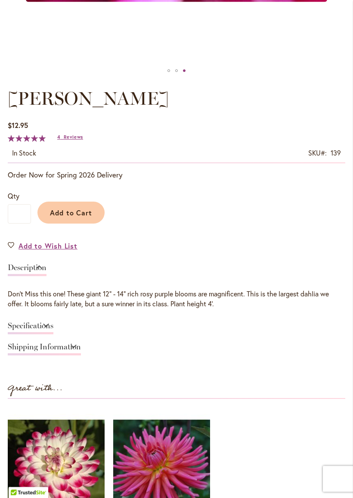
scroll to position [400, 0]
click at [66, 140] on span "Reviews" at bounding box center [73, 137] width 19 height 6
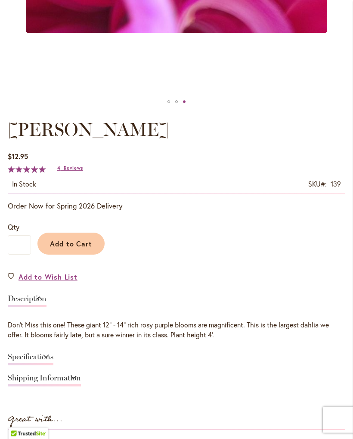
scroll to position [365, 0]
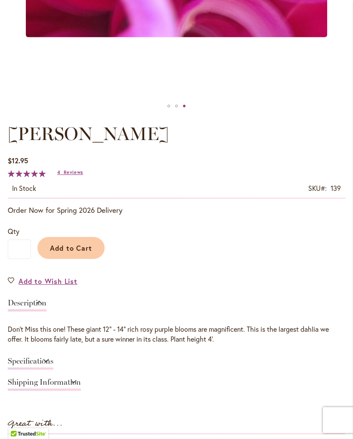
click at [66, 252] on span "Add to Cart" at bounding box center [71, 247] width 43 height 9
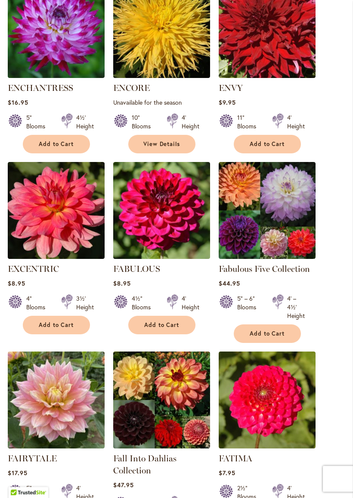
scroll to position [552, 0]
click at [148, 224] on img at bounding box center [161, 210] width 97 height 97
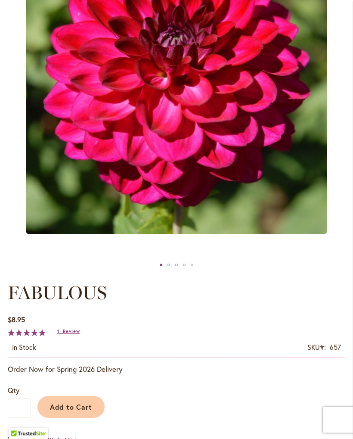
scroll to position [200, 0]
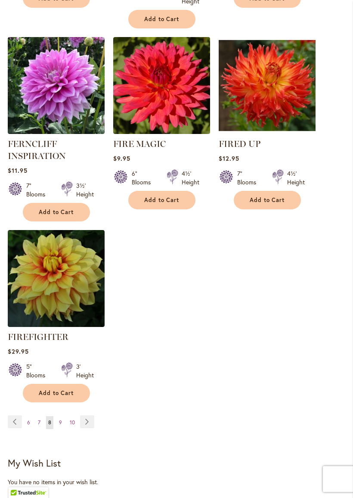
scroll to position [1069, 0]
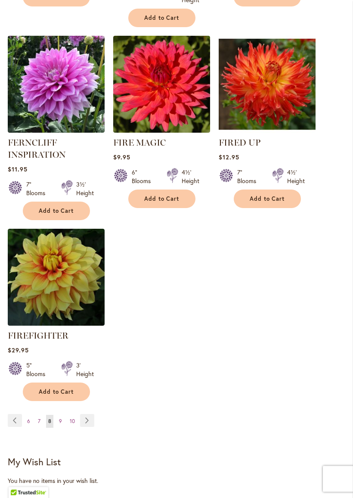
click at [85, 427] on link "Page Next" at bounding box center [87, 420] width 14 height 13
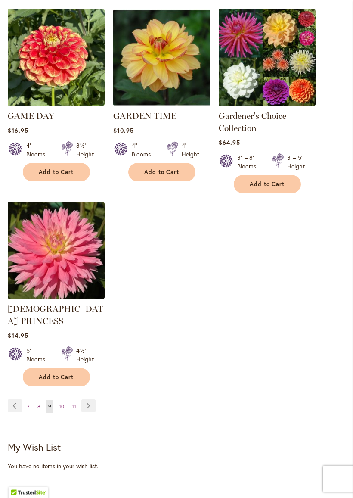
scroll to position [1103, 0]
click at [93, 399] on link "Page Next" at bounding box center [88, 405] width 14 height 13
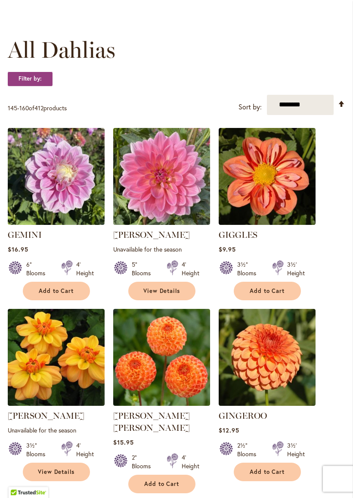
scroll to position [224, 0]
click at [265, 176] on img at bounding box center [267, 176] width 97 height 97
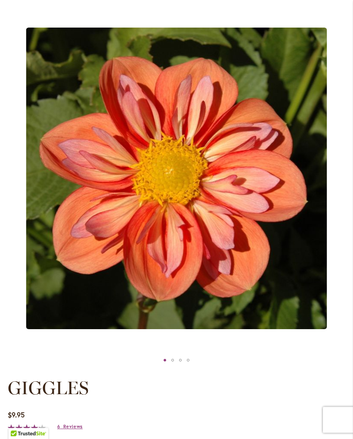
scroll to position [84, 0]
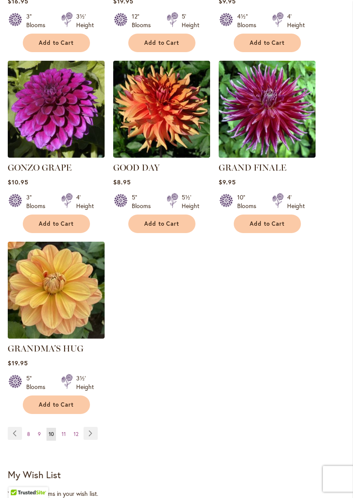
scroll to position [1027, 0]
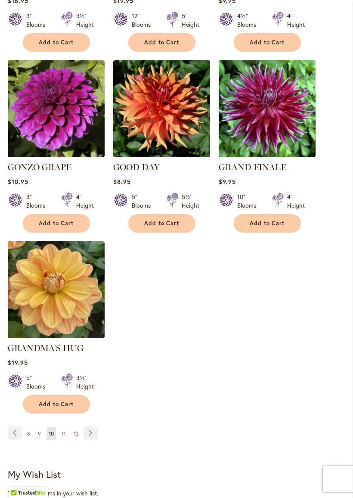
click at [93, 426] on link "Page Next" at bounding box center [91, 432] width 14 height 13
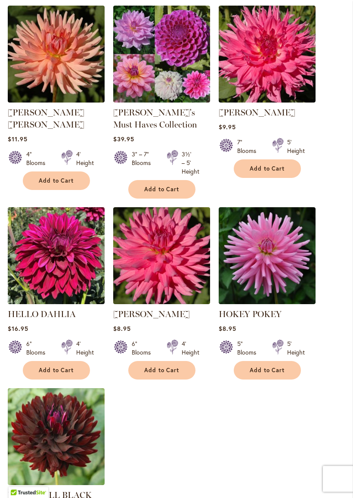
scroll to position [916, 0]
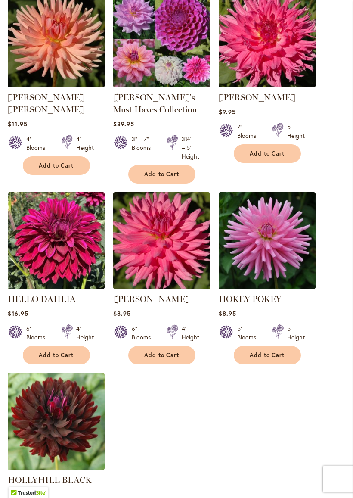
click at [160, 260] on img at bounding box center [161, 240] width 97 height 97
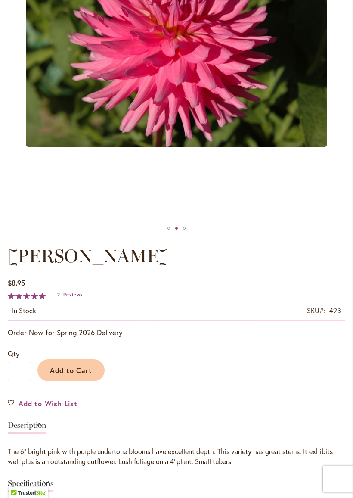
click at [70, 298] on span "Reviews" at bounding box center [72, 295] width 19 height 6
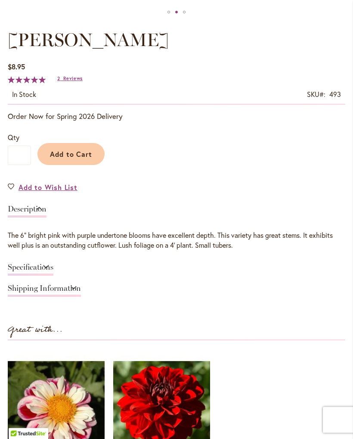
scroll to position [421, 0]
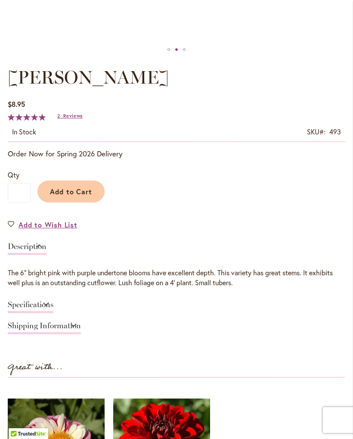
click at [33, 312] on link "Specifications" at bounding box center [31, 307] width 46 height 12
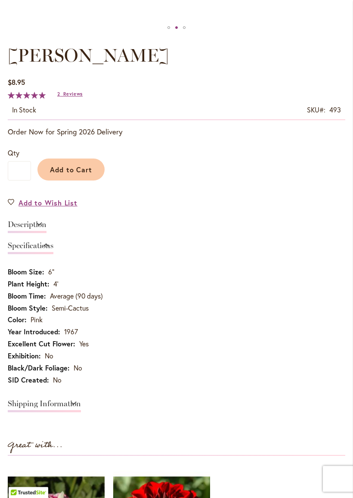
scroll to position [443, 0]
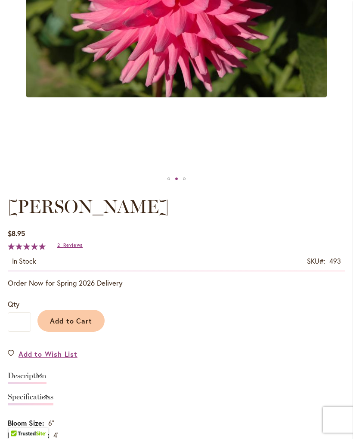
click at [62, 323] on button "Add to Cart" at bounding box center [70, 321] width 67 height 22
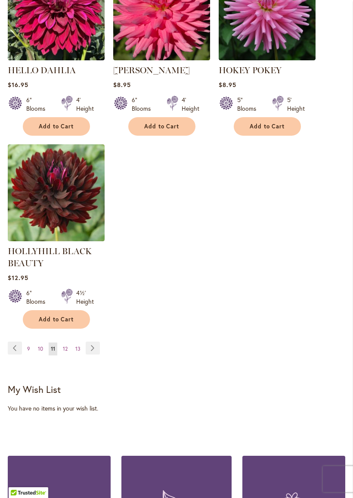
scroll to position [1147, 0]
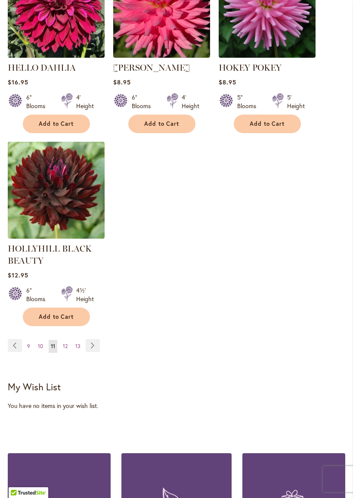
click at [91, 348] on link "Page Next" at bounding box center [93, 345] width 14 height 13
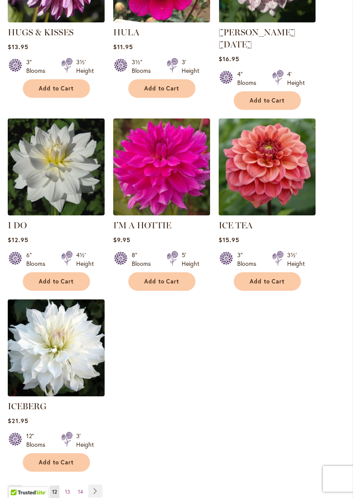
scroll to position [969, 0]
click at [150, 168] on img at bounding box center [161, 166] width 97 height 97
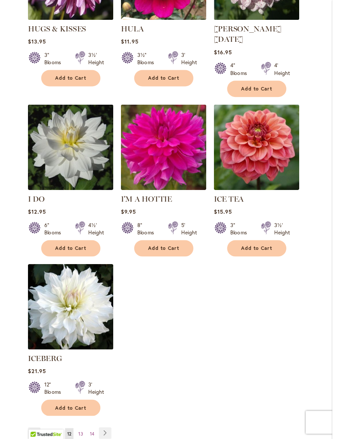
scroll to position [969, 0]
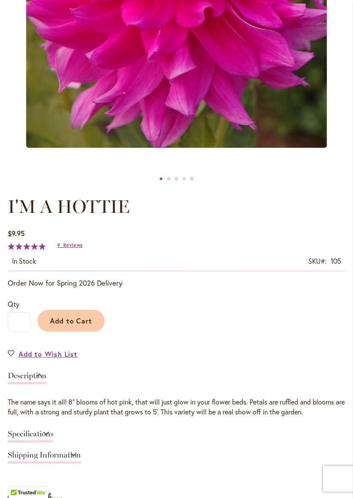
scroll to position [302, 0]
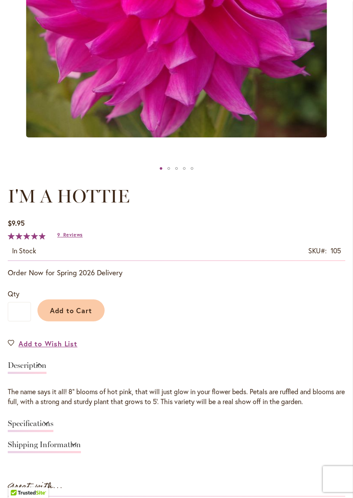
click at [68, 238] on span "Reviews" at bounding box center [72, 235] width 19 height 6
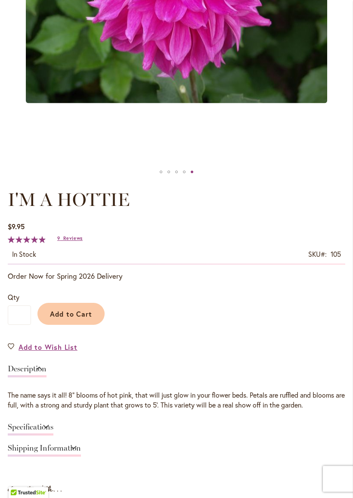
scroll to position [299, 0]
click at [65, 325] on button "Add to Cart" at bounding box center [70, 314] width 67 height 22
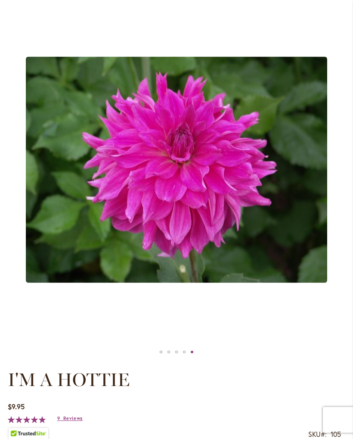
scroll to position [134, 0]
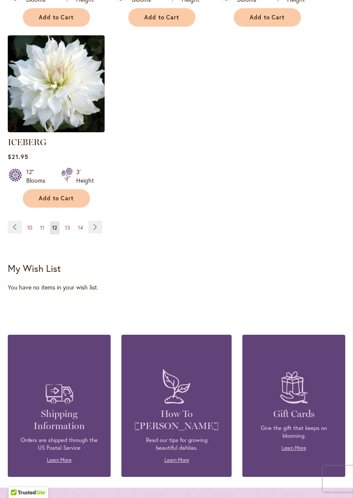
scroll to position [1240, 0]
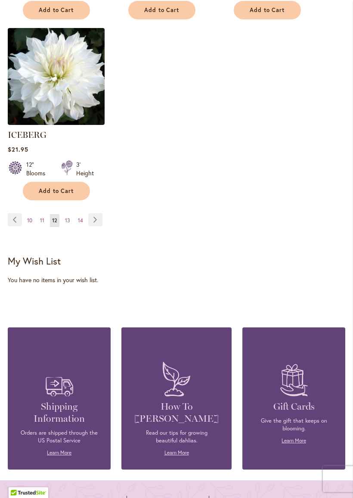
click at [96, 215] on link "Page Next" at bounding box center [95, 219] width 14 height 13
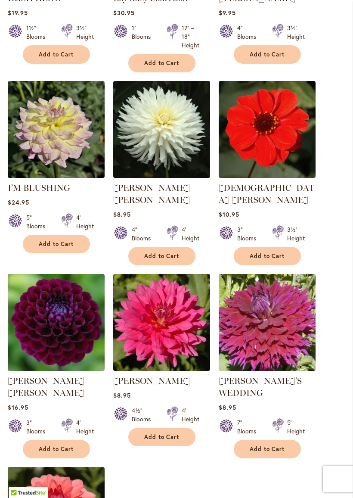
scroll to position [826, 0]
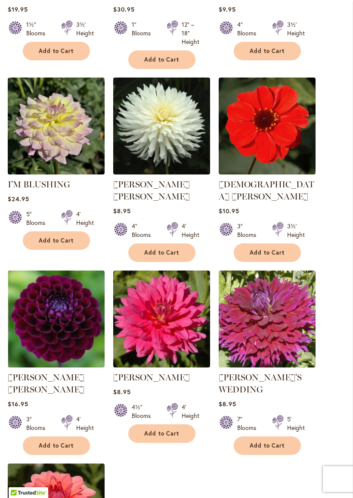
click at [261, 142] on img at bounding box center [267, 126] width 97 height 97
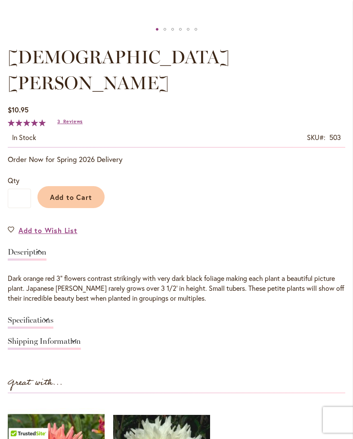
scroll to position [423, 0]
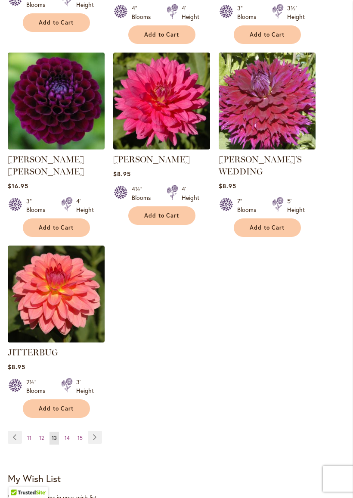
scroll to position [1044, 0]
click at [93, 431] on link "Page Next" at bounding box center [95, 437] width 14 height 13
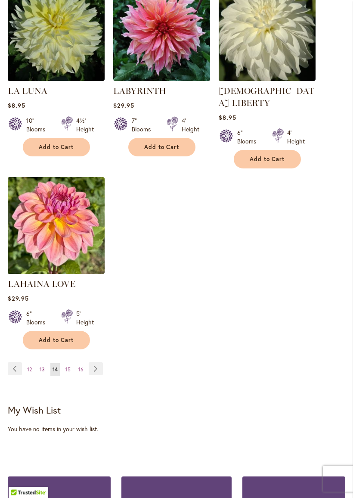
scroll to position [1092, 0]
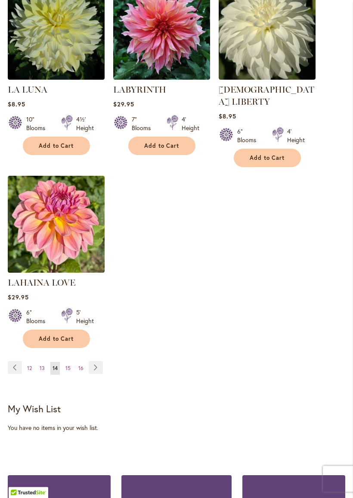
click at [92, 361] on link "Page Next" at bounding box center [96, 367] width 14 height 13
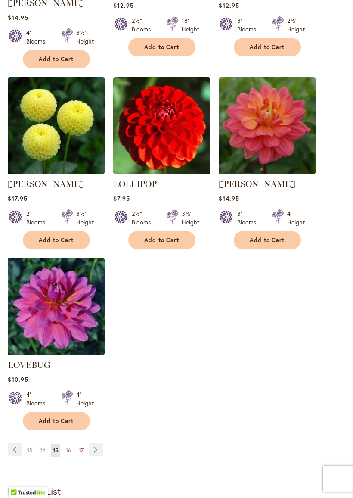
scroll to position [1037, 0]
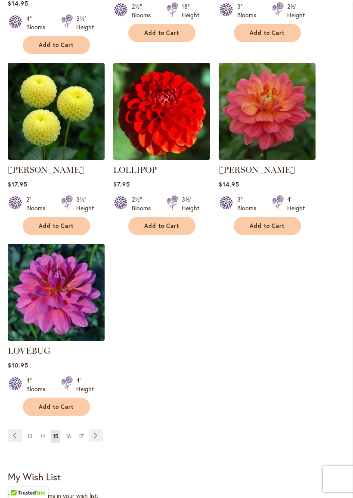
click at [98, 429] on link "Page Next" at bounding box center [96, 435] width 14 height 13
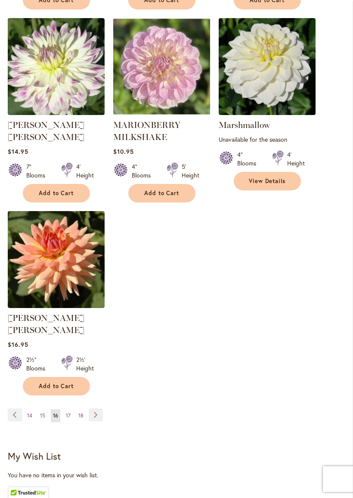
scroll to position [1070, 0]
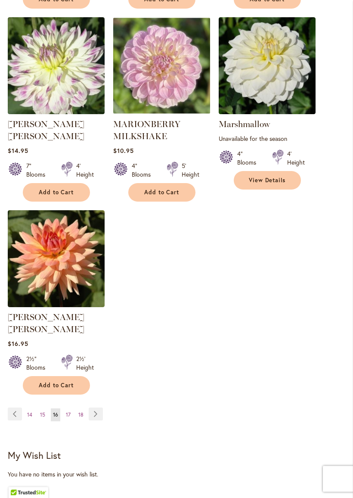
click at [89, 408] on link "Page Next" at bounding box center [96, 414] width 14 height 13
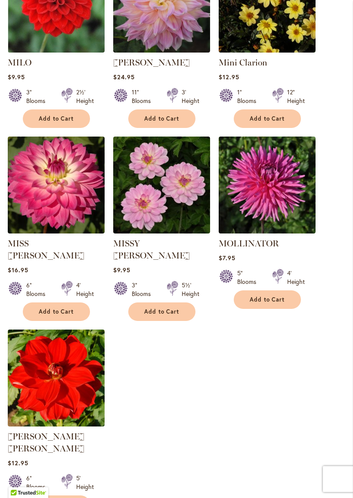
scroll to position [943, 0]
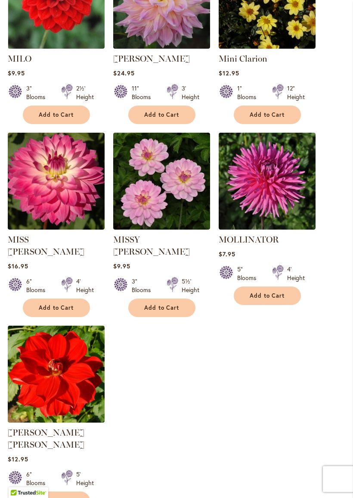
click at [262, 182] on img at bounding box center [267, 181] width 97 height 97
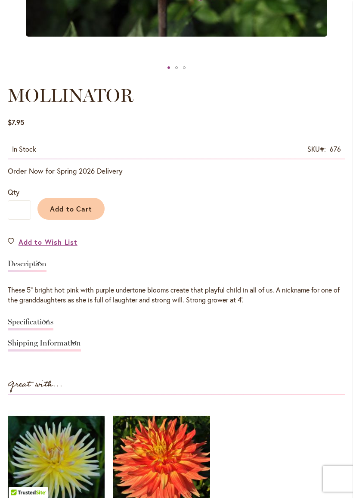
scroll to position [404, 0]
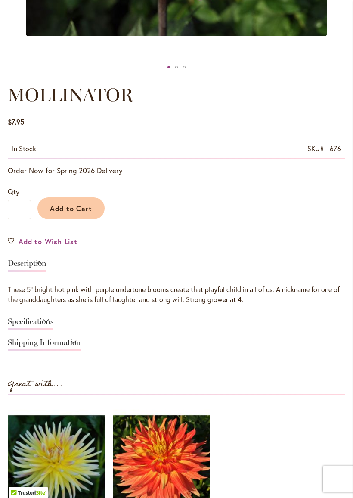
click at [65, 219] on button "Add to Cart" at bounding box center [70, 208] width 67 height 22
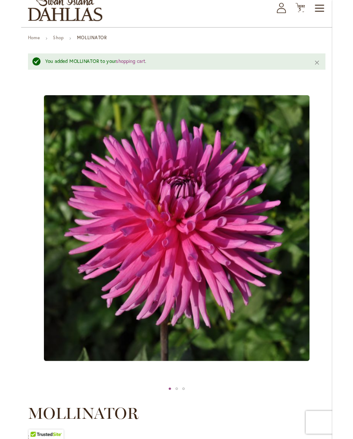
scroll to position [0, 0]
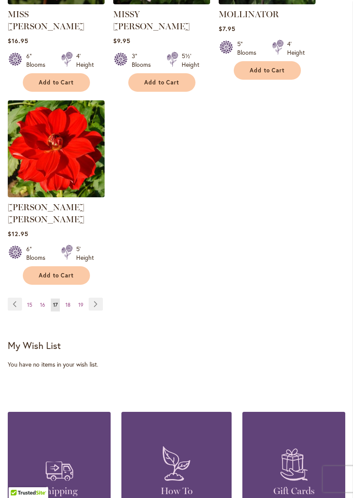
scroll to position [1177, 0]
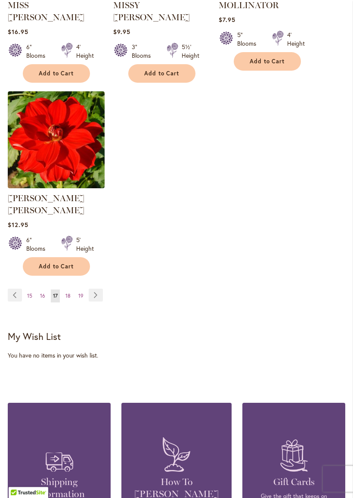
click at [93, 289] on link "Page Next" at bounding box center [96, 295] width 14 height 13
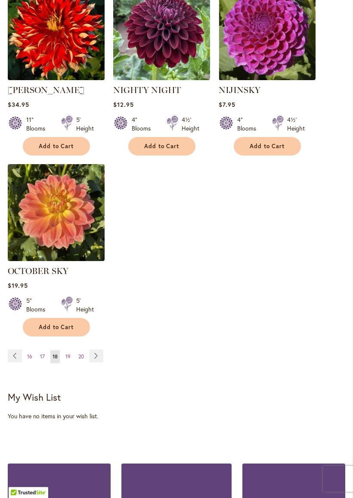
scroll to position [1092, 0]
click at [93, 362] on link "Page Next" at bounding box center [96, 355] width 14 height 13
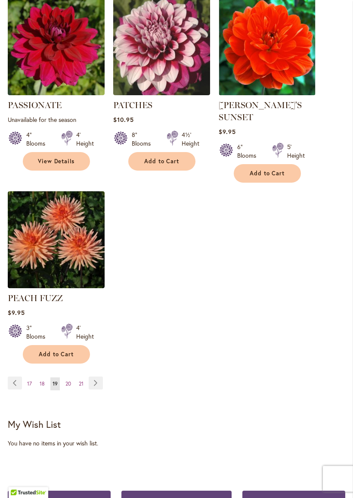
scroll to position [1089, 0]
click at [98, 378] on link "Page Next" at bounding box center [96, 382] width 14 height 13
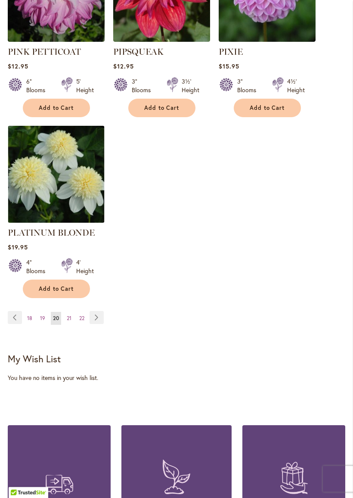
scroll to position [1167, 0]
click at [96, 311] on link "Page Next" at bounding box center [97, 317] width 14 height 13
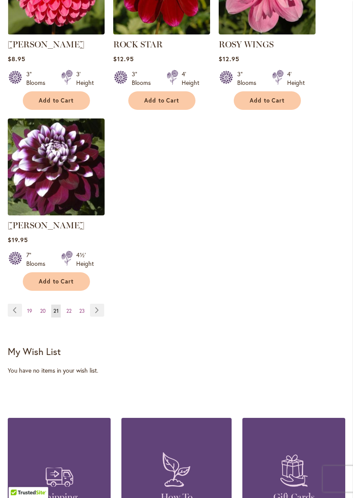
scroll to position [1150, 0]
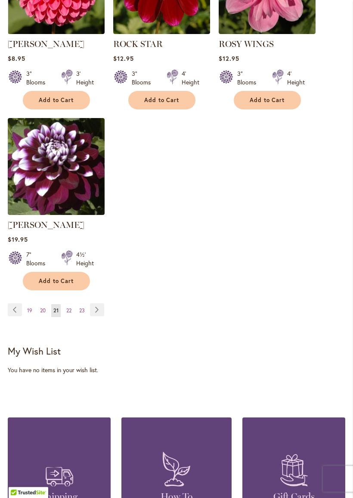
click at [93, 315] on link "Page Next" at bounding box center [97, 310] width 14 height 13
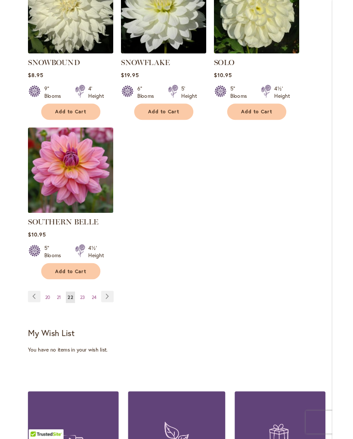
scroll to position [1125, 0]
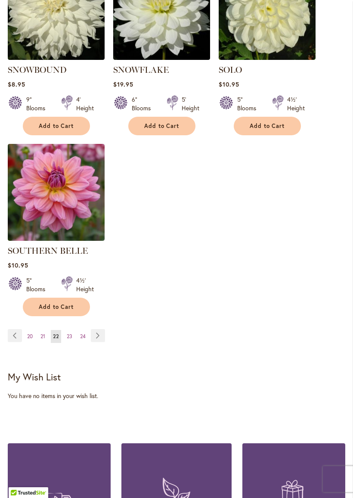
click at [96, 334] on link "Page Next" at bounding box center [98, 335] width 14 height 13
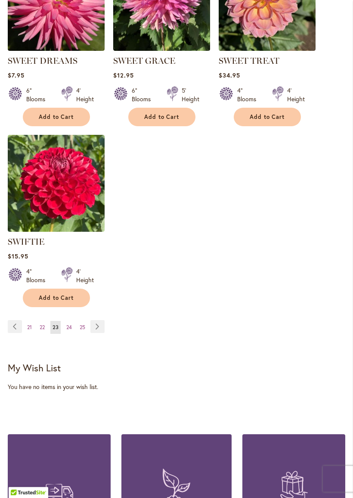
scroll to position [1134, 0]
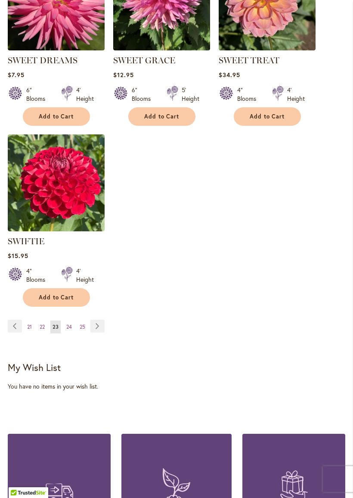
click at [94, 331] on link "Page Next" at bounding box center [97, 326] width 14 height 13
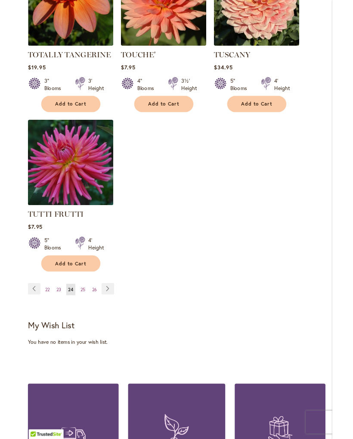
scroll to position [1143, 0]
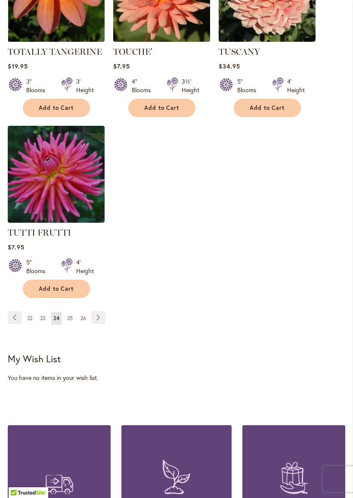
click at [96, 313] on link "Page Next" at bounding box center [98, 317] width 14 height 13
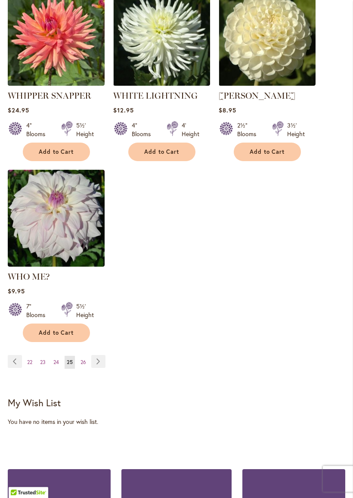
scroll to position [1099, 0]
click at [96, 356] on link "Page Next" at bounding box center [98, 361] width 14 height 13
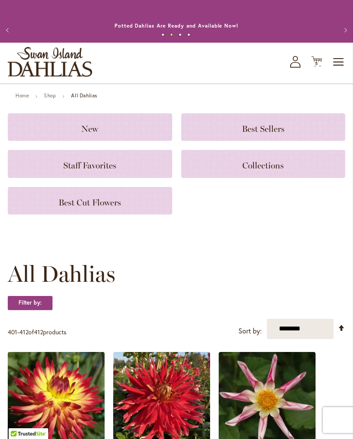
click at [249, 134] on span "Best Sellers" at bounding box center [263, 129] width 43 height 10
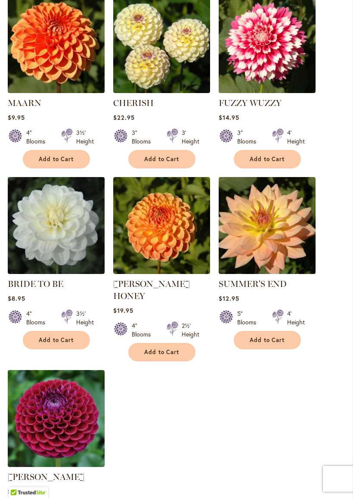
scroll to position [789, 0]
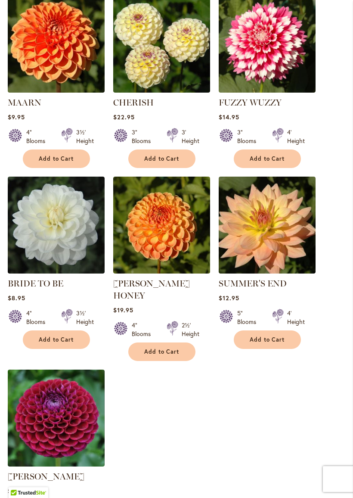
click at [258, 49] on img at bounding box center [267, 44] width 97 height 97
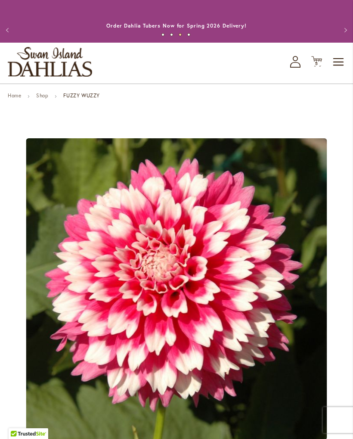
click at [314, 66] on span "5 5 items" at bounding box center [317, 64] width 9 height 4
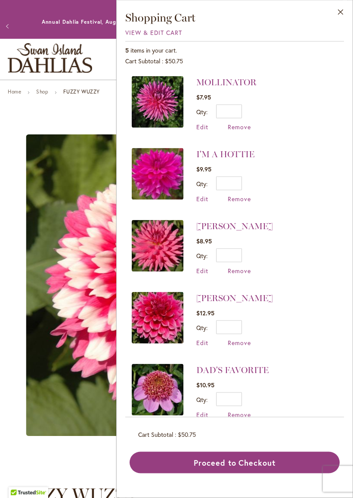
scroll to position [4, 0]
click at [196, 438] on button "Proceed to Checkout" at bounding box center [235, 463] width 210 height 22
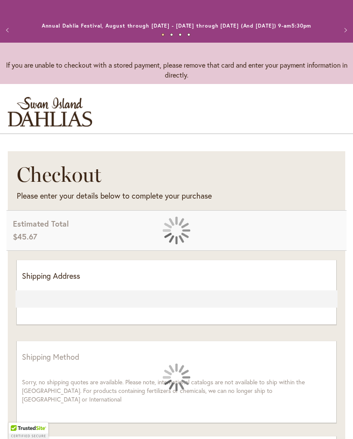
select select "**"
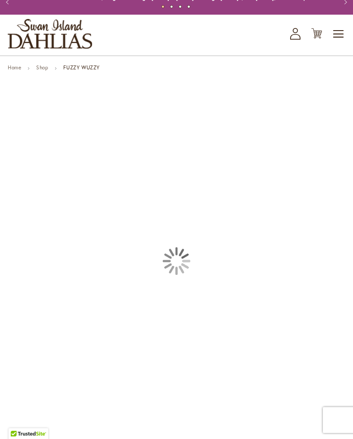
scroll to position [28, 0]
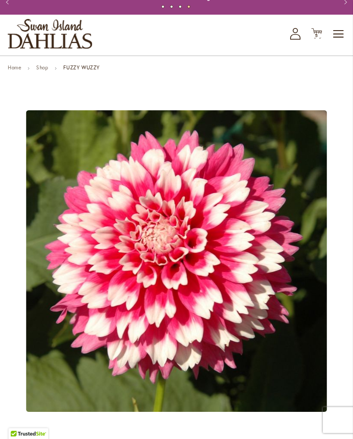
click at [339, 43] on span "Toggle Nav" at bounding box center [339, 33] width 13 height 17
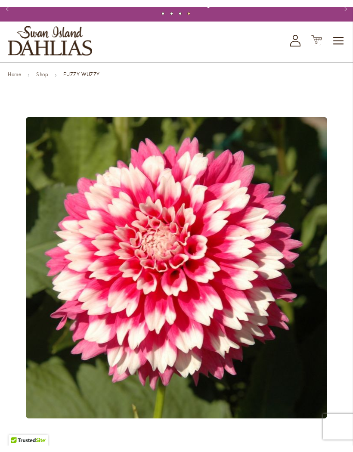
scroll to position [0, 0]
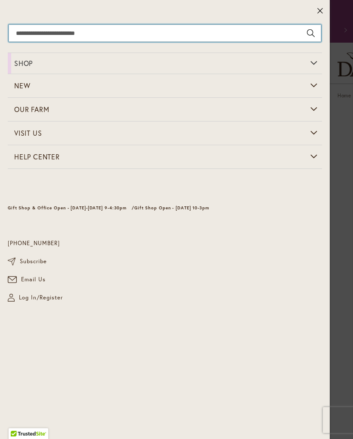
click at [25, 39] on input "Search" at bounding box center [165, 33] width 313 height 17
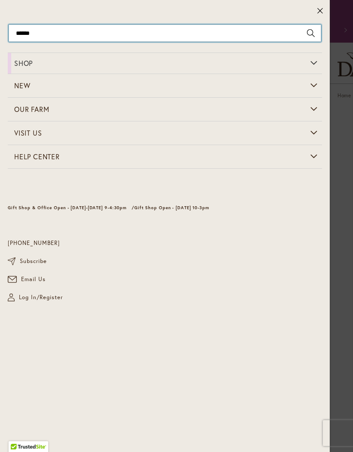
type input "*******"
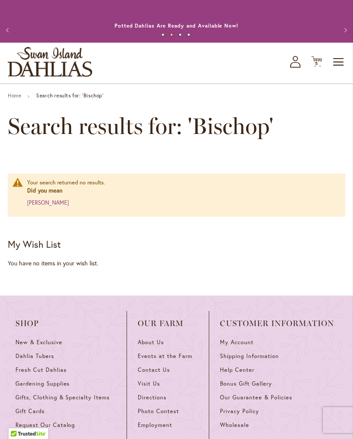
click at [33, 206] on link "bishop" at bounding box center [48, 202] width 42 height 7
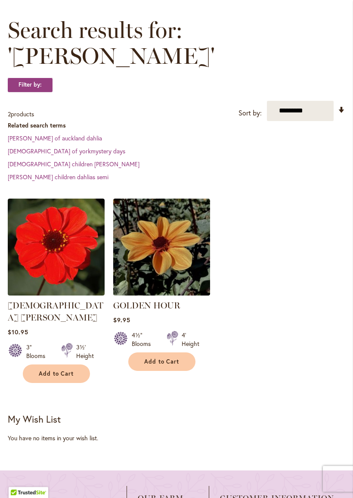
scroll to position [122, 0]
click at [14, 160] on link "[DEMOGRAPHIC_DATA] children [PERSON_NAME]" at bounding box center [74, 164] width 132 height 8
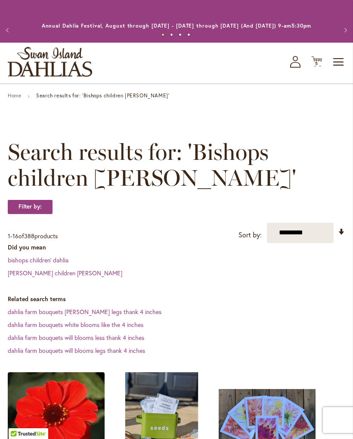
click at [335, 71] on span "Toggle Nav" at bounding box center [339, 61] width 13 height 17
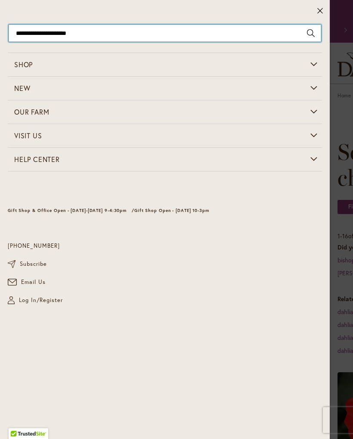
click at [285, 29] on input "**********" at bounding box center [165, 33] width 313 height 17
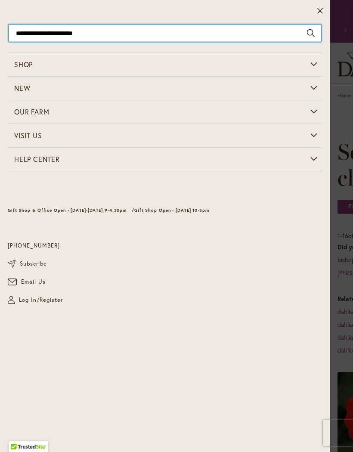
type input "**********"
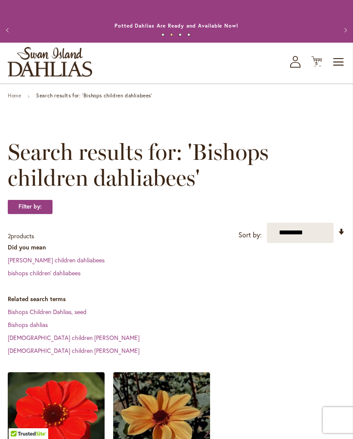
click at [338, 70] on span "Toggle Nav" at bounding box center [339, 61] width 13 height 17
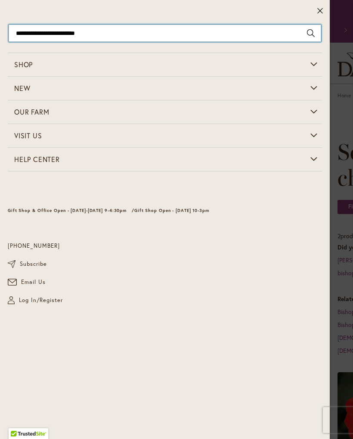
click at [240, 28] on input "**********" at bounding box center [165, 33] width 313 height 17
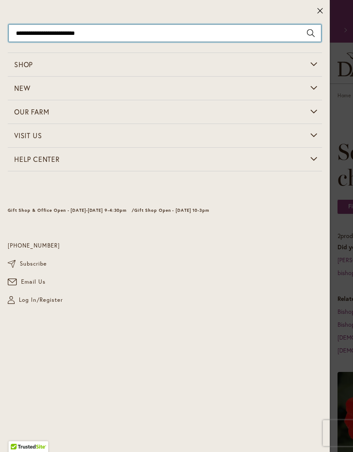
click at [115, 34] on input "**********" at bounding box center [165, 33] width 313 height 17
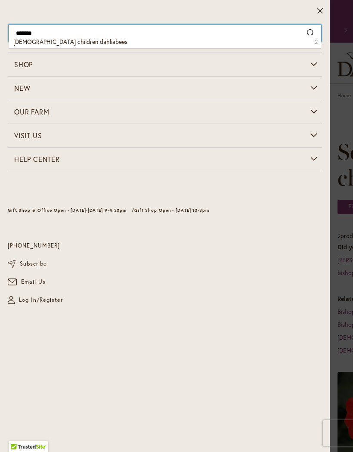
type input "******"
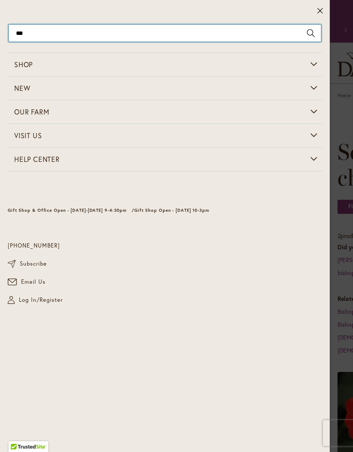
type input "****"
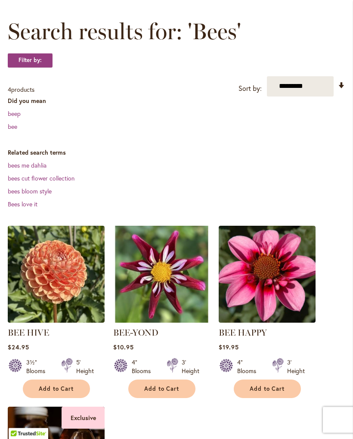
scroll to position [121, 0]
click at [9, 131] on link "bee" at bounding box center [12, 126] width 9 height 8
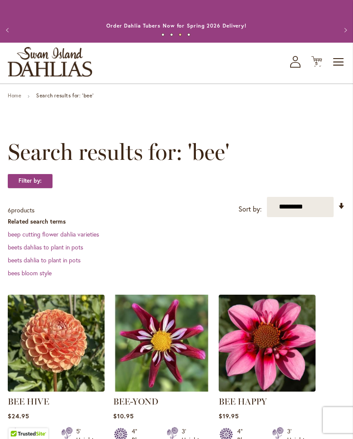
click at [337, 71] on span "Toggle Nav" at bounding box center [339, 61] width 13 height 17
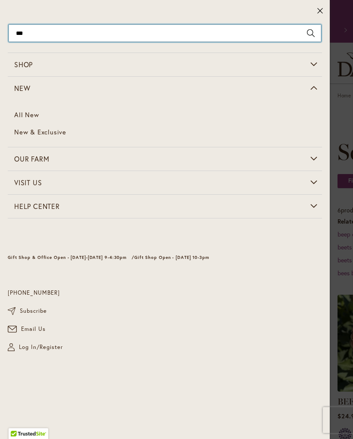
click at [239, 40] on input "***" at bounding box center [165, 33] width 313 height 17
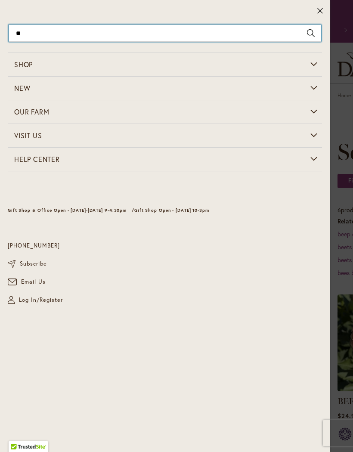
type input "*"
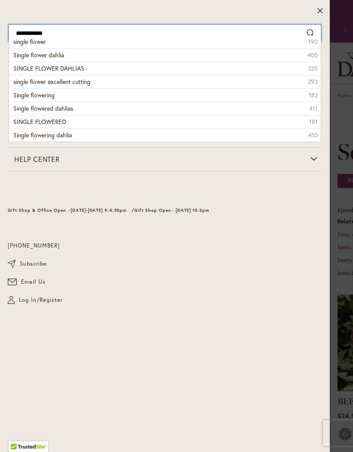
type input "**********"
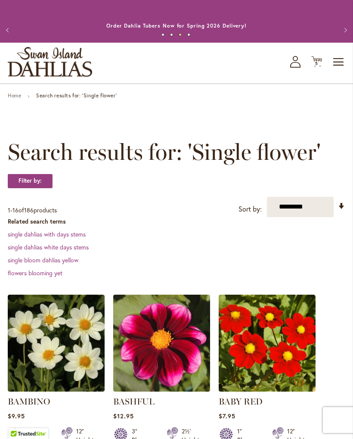
click at [318, 66] on span "5 5 items" at bounding box center [317, 64] width 9 height 4
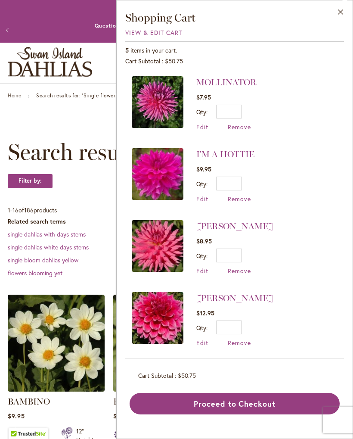
click at [342, 11] on button "Close" at bounding box center [341, 13] width 24 height 27
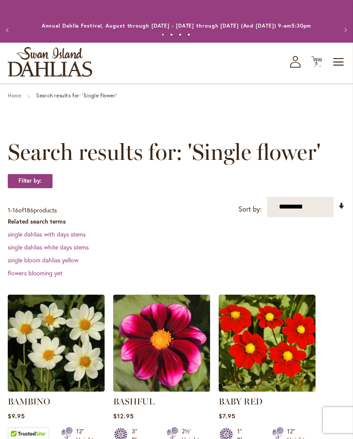
click at [338, 70] on span "Toggle Nav" at bounding box center [339, 61] width 13 height 17
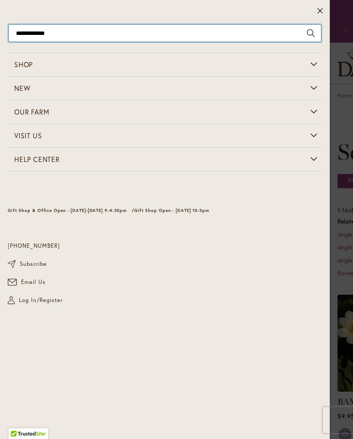
click at [271, 33] on input "**********" at bounding box center [165, 33] width 313 height 17
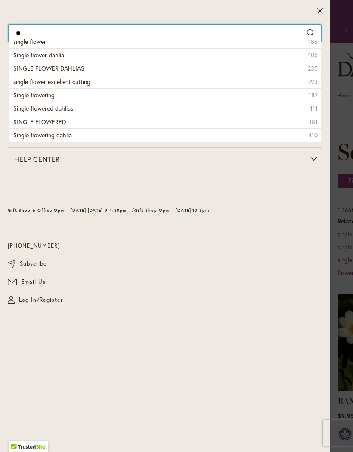
type input "*"
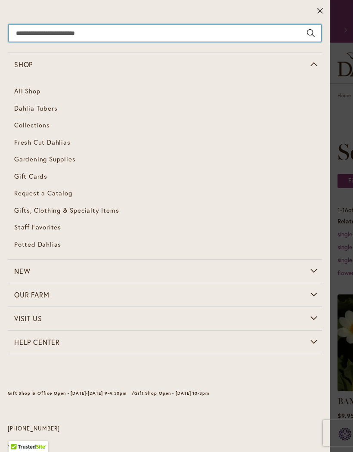
click at [16, 109] on span "Dahlia Tubers" at bounding box center [35, 108] width 43 height 9
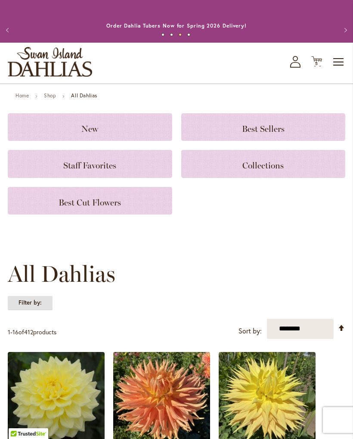
click at [26, 308] on strong "Filter by:" at bounding box center [30, 302] width 45 height 15
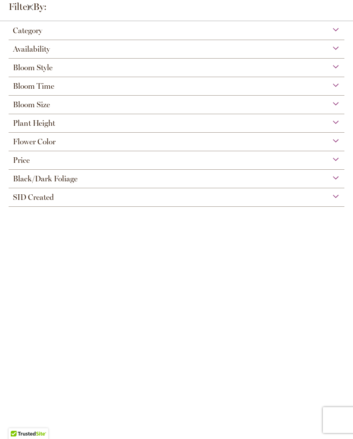
click at [25, 144] on span "Flower Color" at bounding box center [34, 141] width 43 height 9
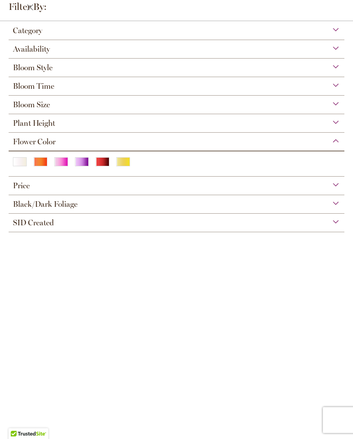
click at [16, 166] on div "White/Cream" at bounding box center [20, 161] width 14 height 9
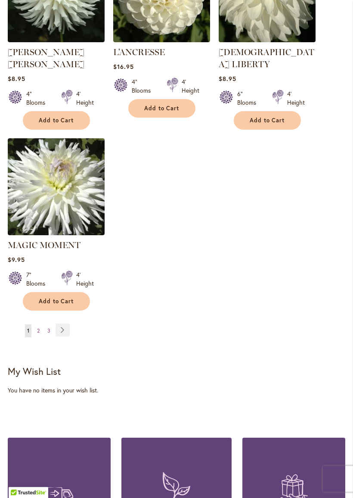
scroll to position [1078, 0]
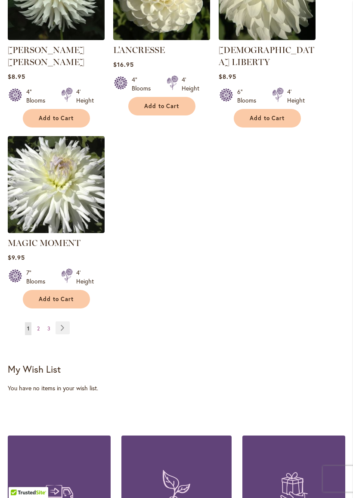
click at [62, 323] on link "Page Next" at bounding box center [63, 328] width 14 height 13
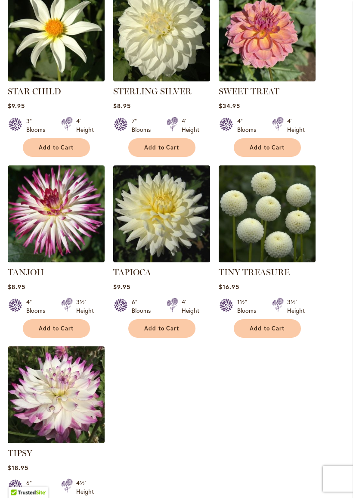
scroll to position [856, 0]
click at [153, 210] on img at bounding box center [161, 213] width 97 height 97
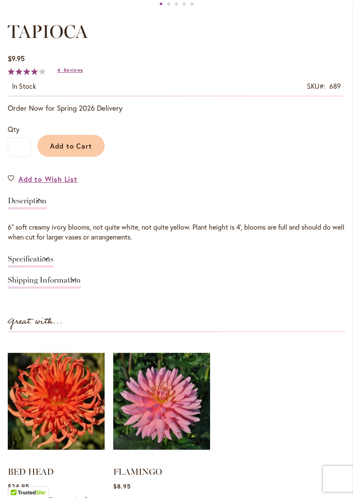
scroll to position [467, 0]
click at [65, 73] on span "Reviews" at bounding box center [73, 70] width 19 height 6
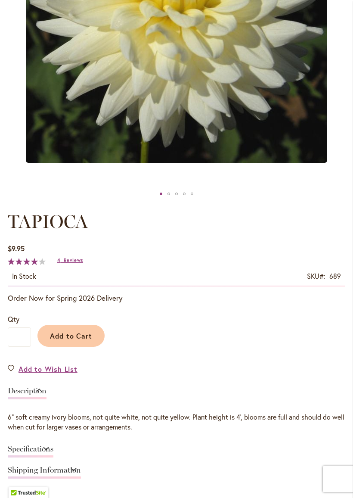
scroll to position [277, 0]
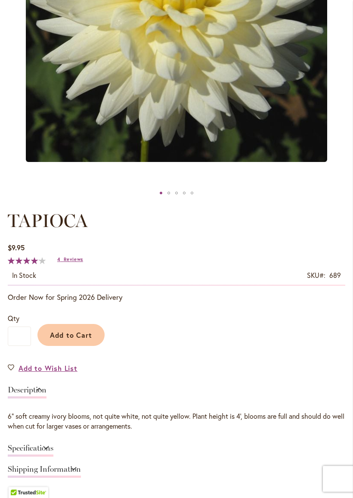
click at [69, 340] on span "Add to Cart" at bounding box center [71, 335] width 43 height 9
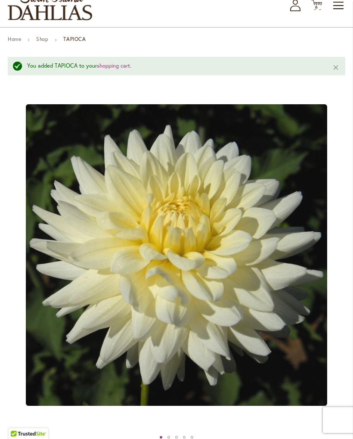
scroll to position [0, 0]
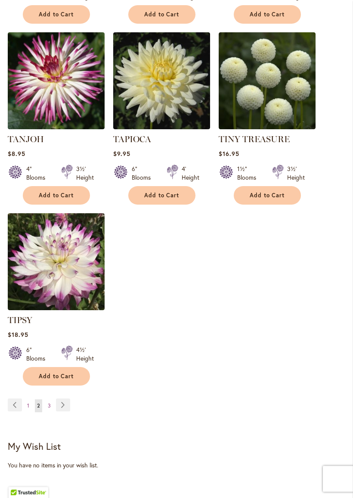
scroll to position [989, 0]
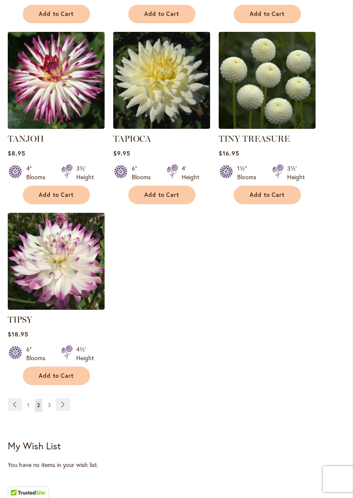
click at [66, 402] on link "Page Next" at bounding box center [63, 404] width 14 height 13
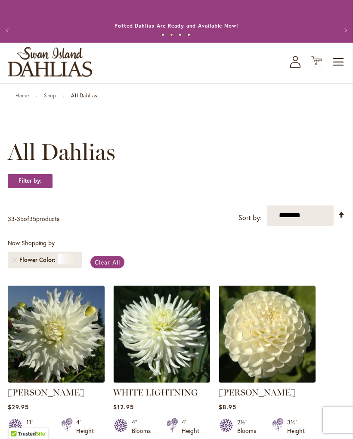
click at [339, 71] on span "Toggle Nav" at bounding box center [339, 61] width 13 height 17
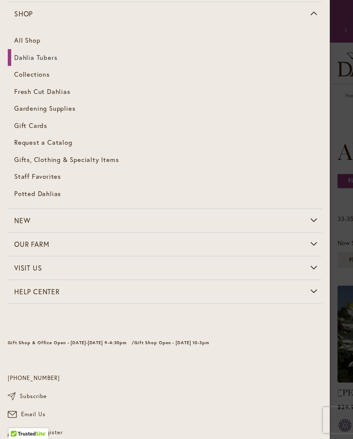
scroll to position [49, 0]
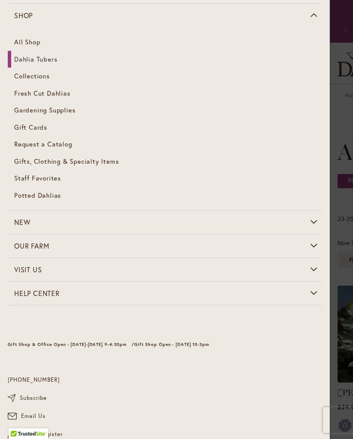
click at [37, 95] on span "Fresh Cut Dahlias" at bounding box center [42, 93] width 56 height 9
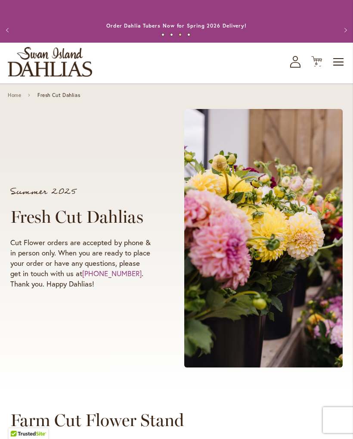
click at [317, 66] on span "6" at bounding box center [316, 64] width 3 height 6
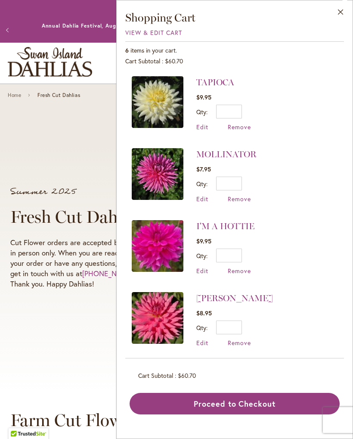
click at [71, 152] on div "Summer 2025 Fresh Cut Dahlias Cut Flower orders are accepted by phone & in pers…" at bounding box center [176, 238] width 333 height 274
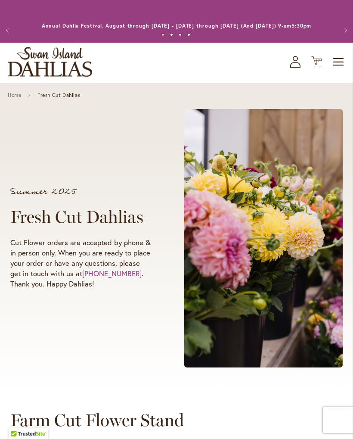
click at [342, 68] on span "Toggle Nav" at bounding box center [339, 61] width 13 height 17
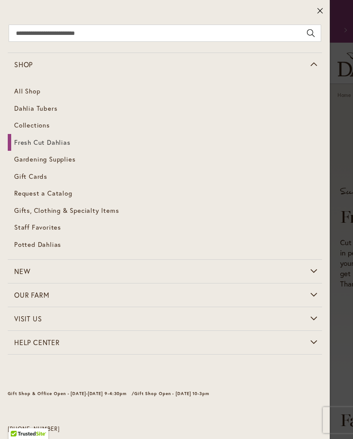
click at [16, 91] on link "All Shop" at bounding box center [165, 91] width 314 height 17
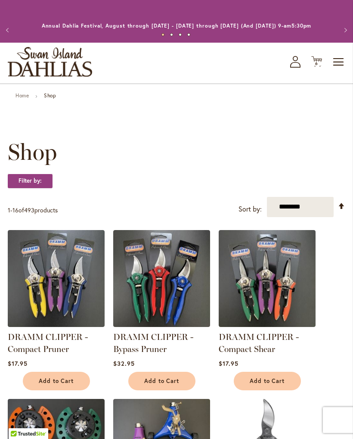
click at [21, 99] on link "Home" at bounding box center [22, 95] width 13 height 6
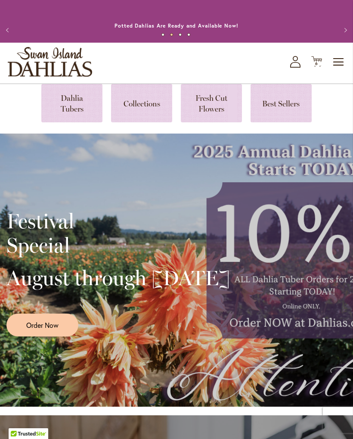
click at [70, 112] on link at bounding box center [71, 103] width 61 height 38
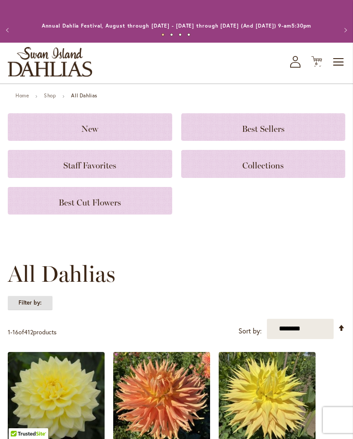
click at [28, 306] on strong "Filter by:" at bounding box center [30, 302] width 45 height 15
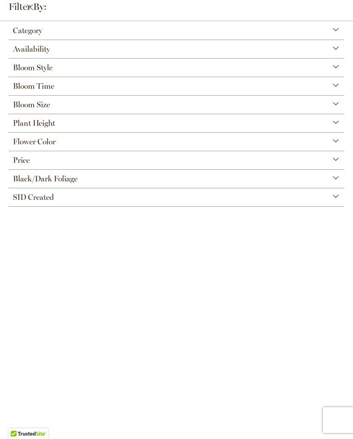
click at [34, 145] on span "Flower Color" at bounding box center [34, 141] width 43 height 9
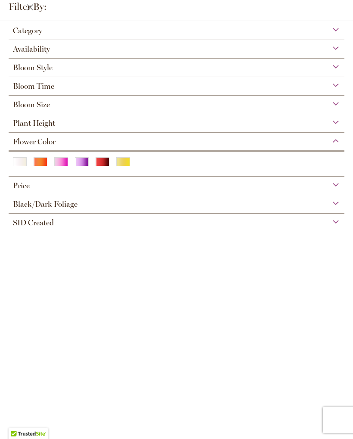
click at [35, 164] on div "Orange/Peach" at bounding box center [41, 161] width 14 height 9
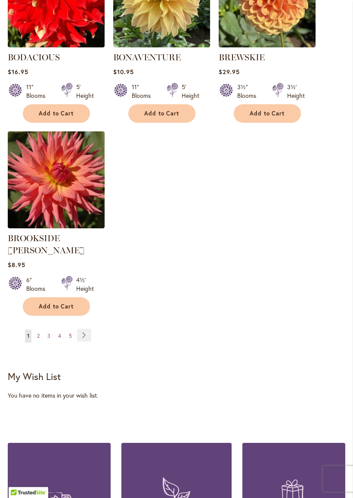
scroll to position [1071, 0]
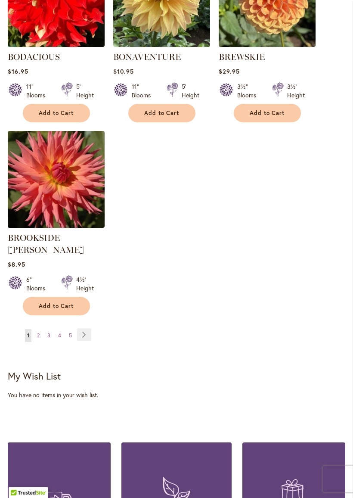
click at [86, 328] on link "Page Next" at bounding box center [84, 334] width 14 height 13
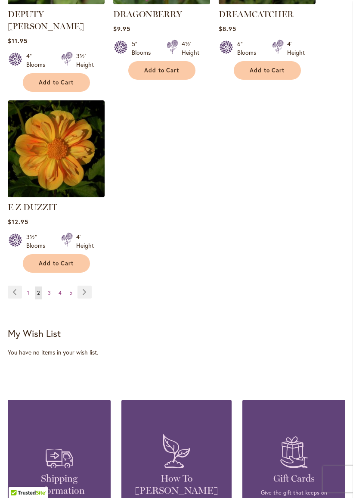
scroll to position [1128, 0]
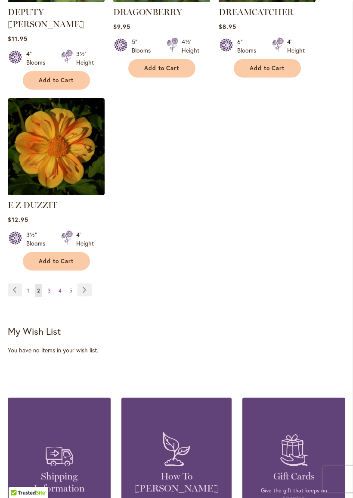
click at [82, 283] on link "Page Next" at bounding box center [85, 289] width 14 height 13
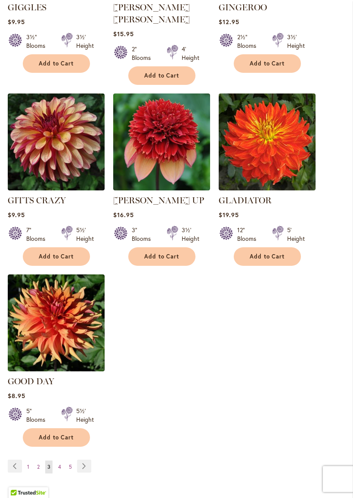
scroll to position [950, 0]
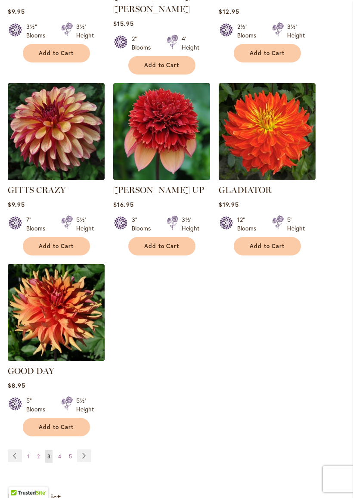
click at [85, 438] on link "Page Next" at bounding box center [84, 455] width 14 height 13
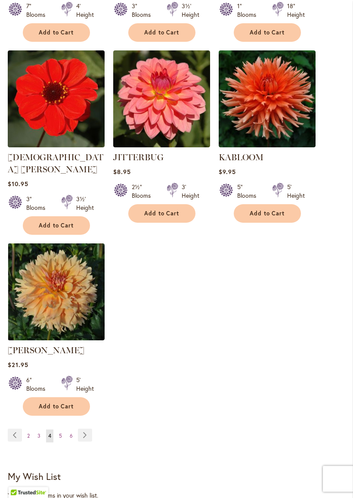
scroll to position [971, 0]
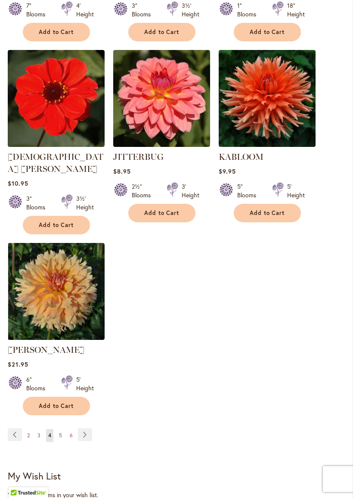
click at [87, 428] on link "Page Next" at bounding box center [85, 434] width 14 height 13
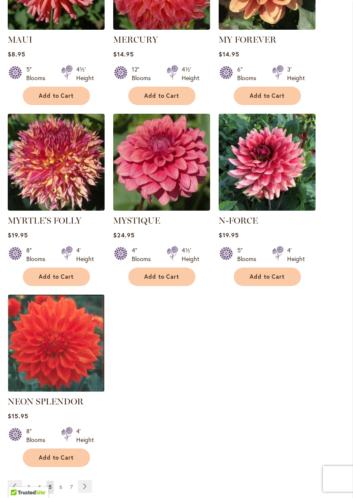
scroll to position [961, 0]
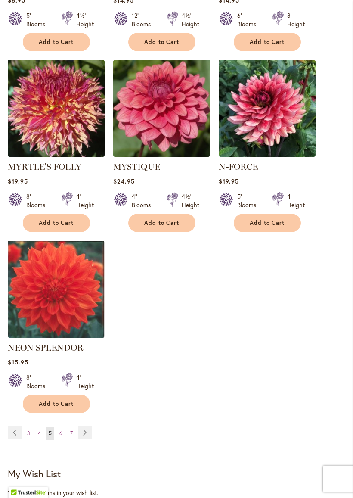
click at [81, 431] on link "Page Next" at bounding box center [85, 432] width 14 height 13
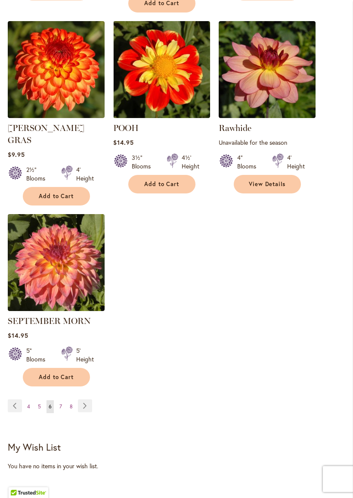
scroll to position [1013, 0]
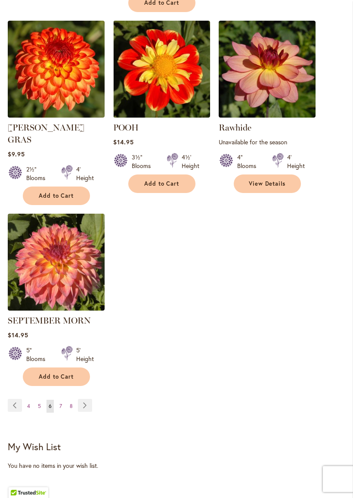
click at [82, 403] on link "Page Next" at bounding box center [85, 405] width 14 height 13
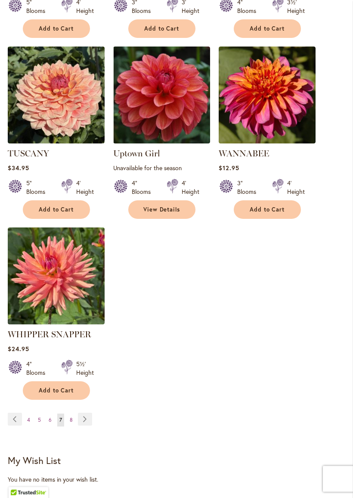
scroll to position [987, 0]
click at [82, 417] on link "Page Next" at bounding box center [85, 419] width 14 height 13
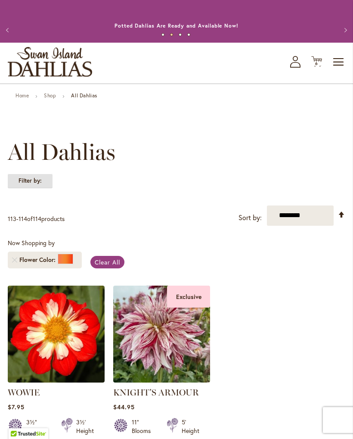
click at [30, 188] on strong "Filter by:" at bounding box center [30, 181] width 45 height 15
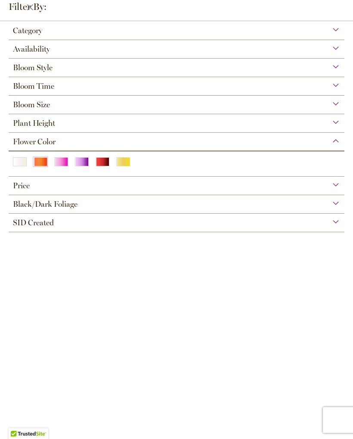
click at [56, 163] on div "Pink" at bounding box center [61, 161] width 14 height 9
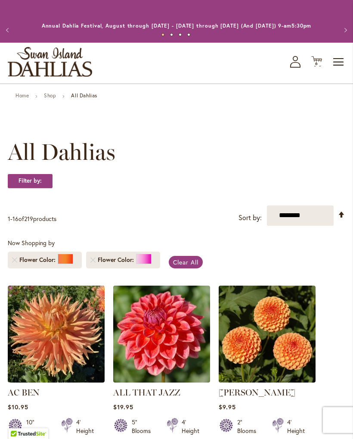
click at [17, 262] on link "Remove Flower Color Orange/Peach" at bounding box center [14, 259] width 5 height 5
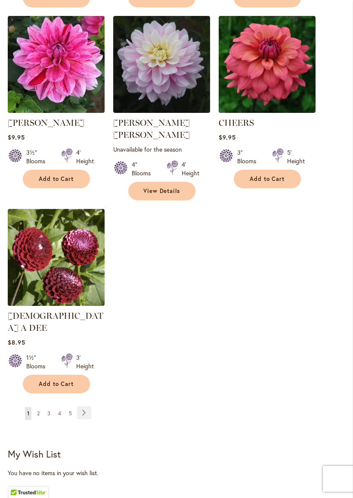
scroll to position [1025, 0]
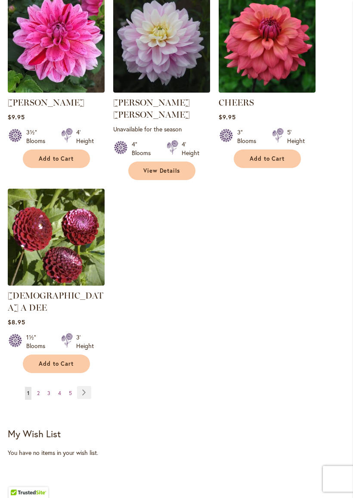
click at [85, 386] on link "Page Next" at bounding box center [84, 392] width 14 height 13
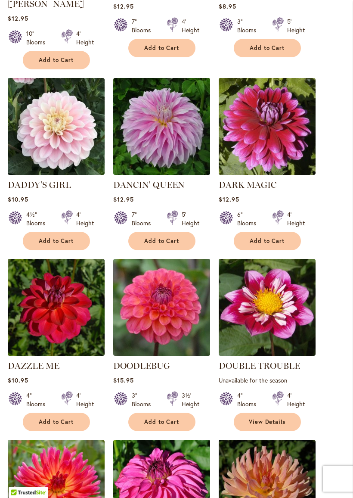
scroll to position [594, 0]
click at [53, 237] on span "Add to Cart" at bounding box center [56, 240] width 35 height 7
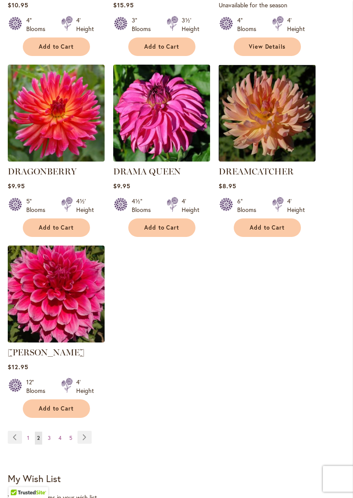
scroll to position [991, 0]
click at [84, 431] on link "Page Next" at bounding box center [85, 437] width 14 height 13
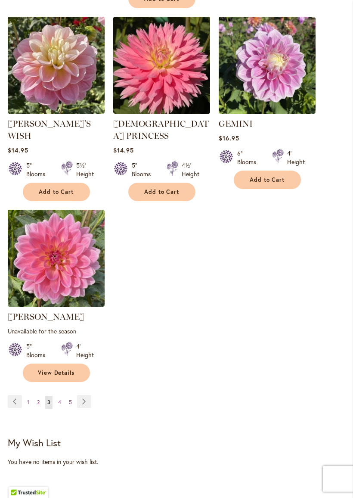
scroll to position [1016, 0]
click at [85, 395] on link "Page Next" at bounding box center [84, 401] width 14 height 13
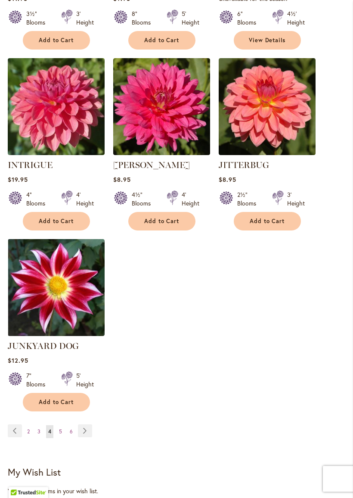
scroll to position [951, 0]
click at [84, 437] on link "Page Next" at bounding box center [85, 430] width 14 height 13
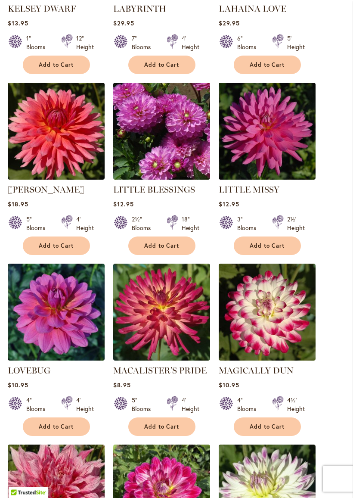
scroll to position [384, 0]
click at [155, 142] on img at bounding box center [161, 131] width 97 height 97
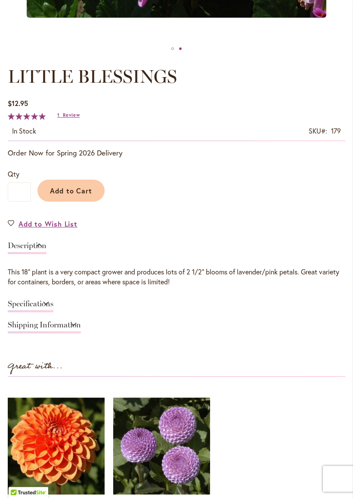
scroll to position [379, 0]
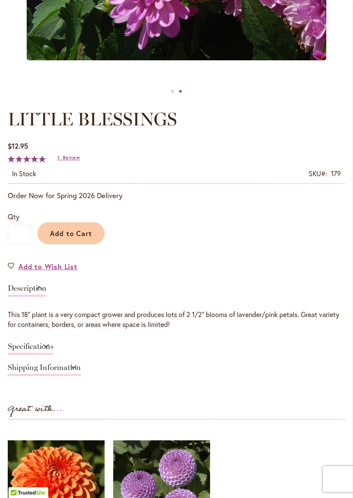
click at [63, 161] on span "Review" at bounding box center [71, 158] width 17 height 6
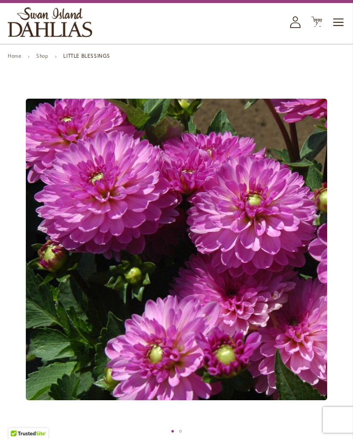
scroll to position [0, 0]
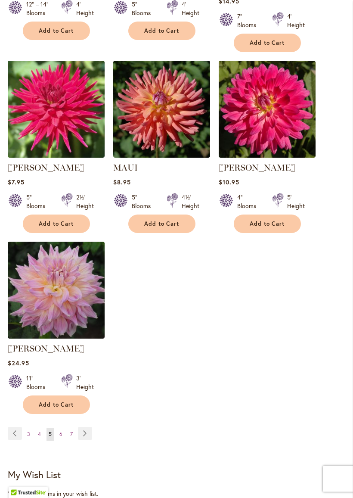
scroll to position [961, 0]
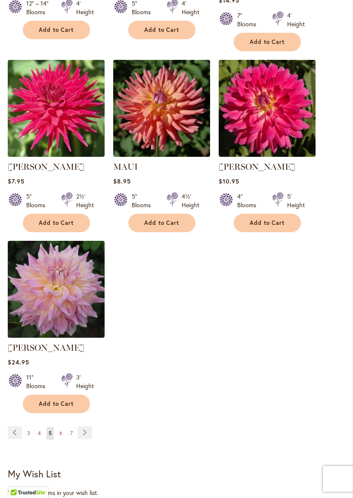
click at [86, 429] on link "Page Next" at bounding box center [85, 432] width 14 height 13
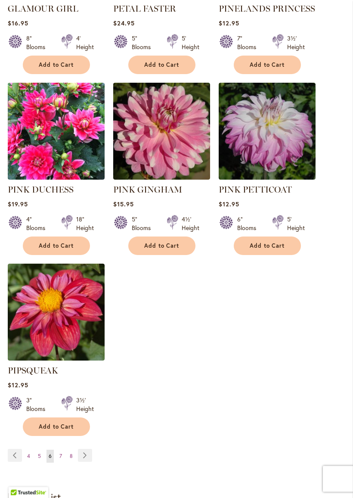
scroll to position [949, 0]
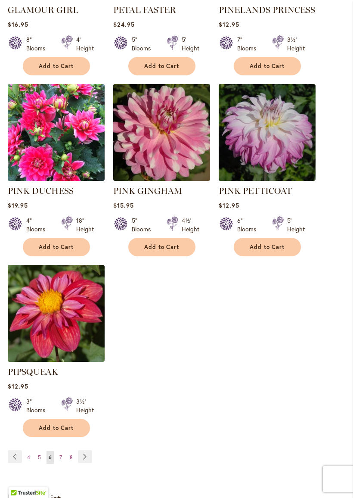
click at [88, 438] on link "Page Next" at bounding box center [85, 456] width 14 height 13
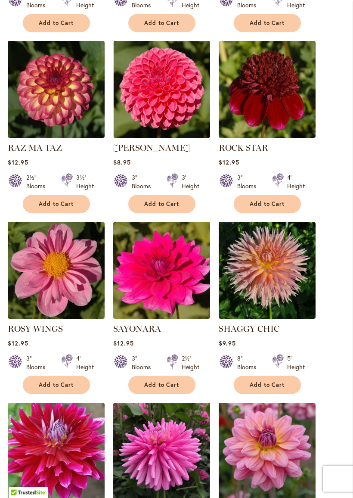
scroll to position [426, 0]
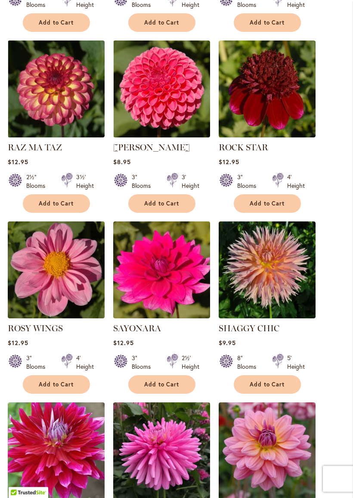
click at [163, 106] on img at bounding box center [161, 89] width 97 height 97
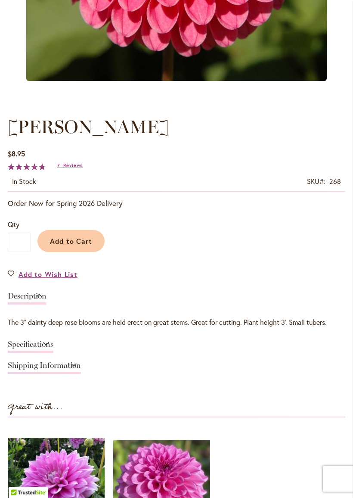
scroll to position [359, 0]
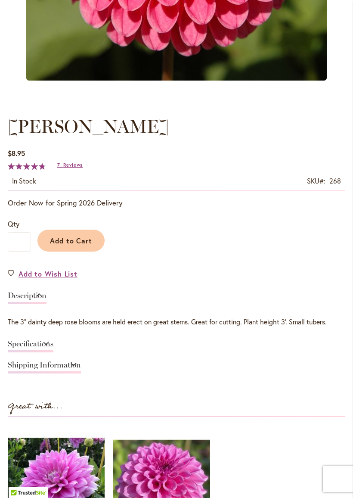
click at [66, 168] on span "Reviews" at bounding box center [72, 165] width 19 height 6
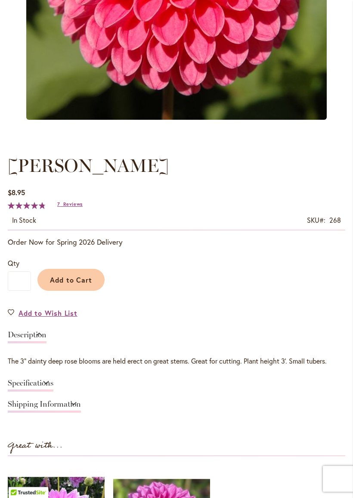
scroll to position [387, 0]
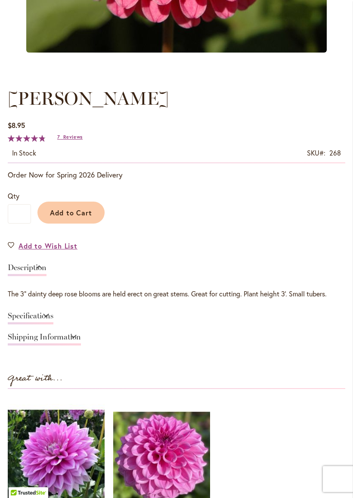
click at [73, 217] on span "Add to Cart" at bounding box center [71, 212] width 43 height 9
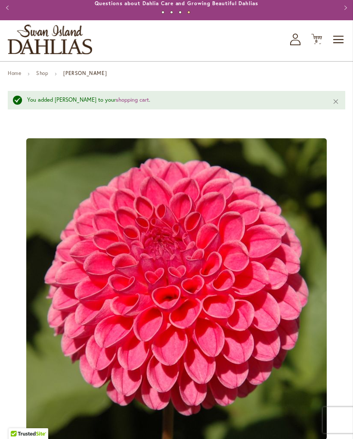
scroll to position [0, 0]
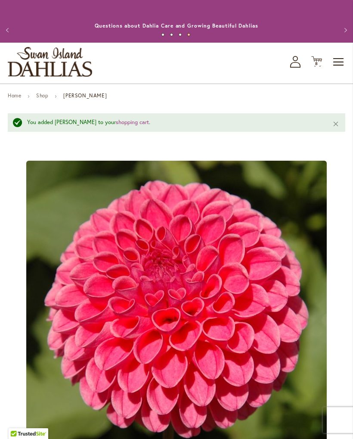
click at [321, 67] on icon "Cart .cls-1 { fill: #231f20; }" at bounding box center [316, 61] width 11 height 11
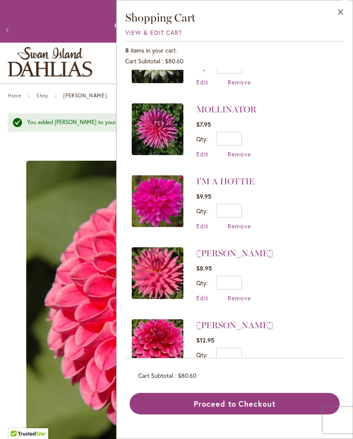
scroll to position [192, 0]
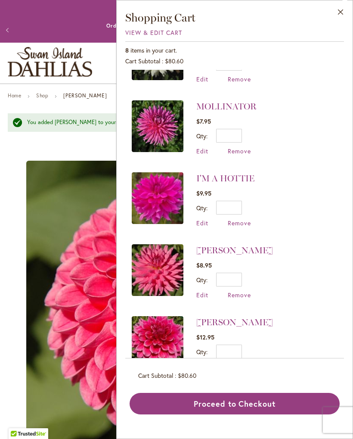
click at [208, 404] on button "Proceed to Checkout" at bounding box center [235, 404] width 210 height 22
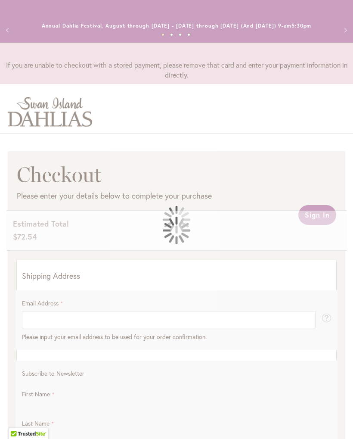
select select "**"
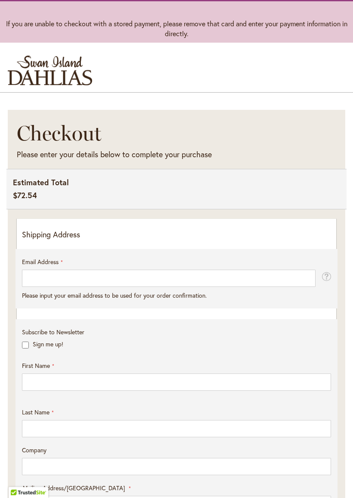
scroll to position [41, 0]
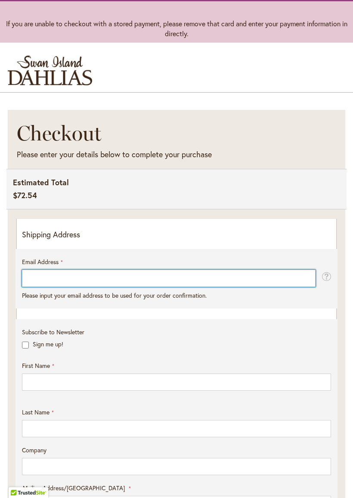
click at [240, 282] on input "Email Address" at bounding box center [169, 278] width 294 height 17
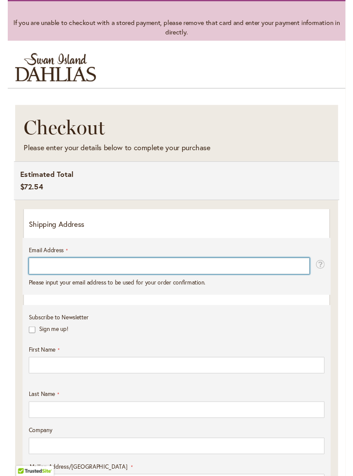
scroll to position [41, 0]
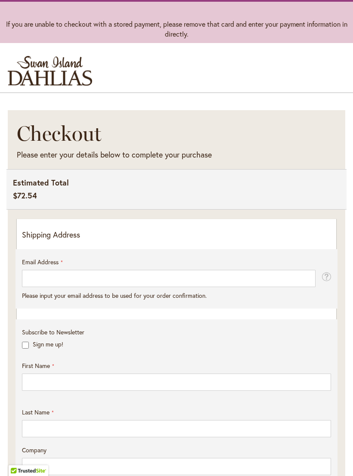
type input "**********"
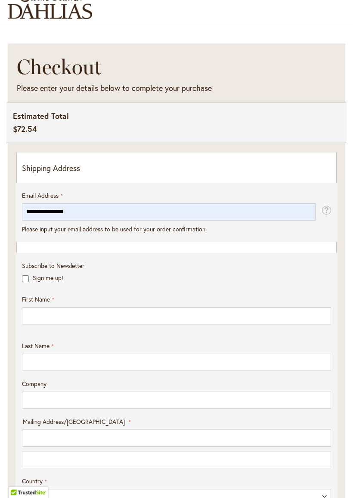
scroll to position [108, 0]
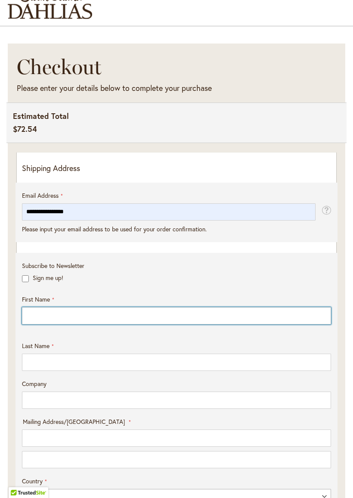
click at [192, 324] on input "First Name" at bounding box center [176, 315] width 309 height 17
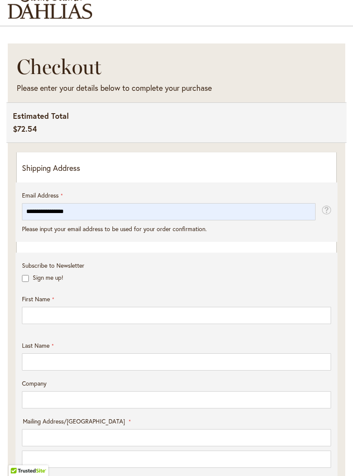
type input "****"
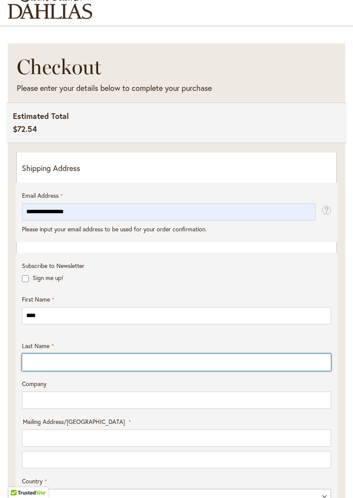
type input "*******"
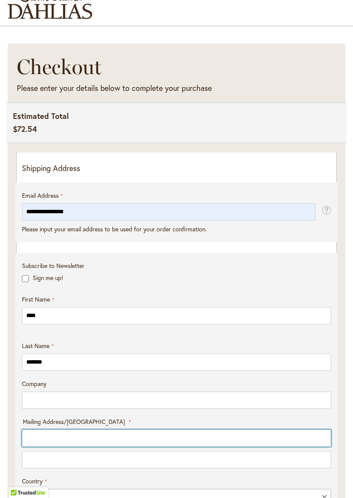
type input "**********"
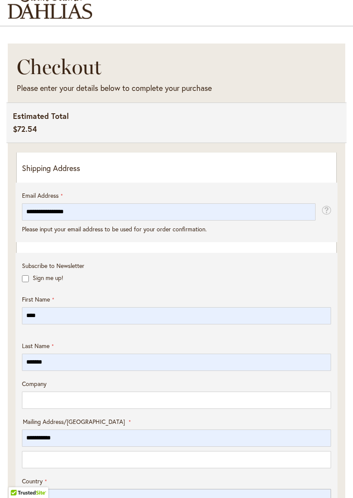
select select "**"
type input "********"
type input "*****"
type input "**********"
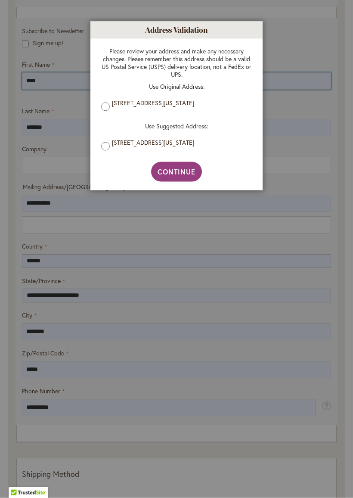
scroll to position [342, 0]
click at [180, 172] on span "Continue" at bounding box center [177, 171] width 38 height 9
type input "**********"
type input "*********"
type input "**********"
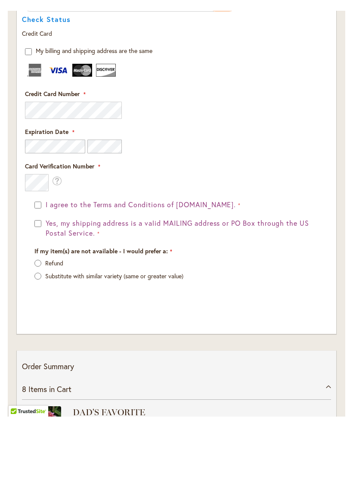
scroll to position [1144, 0]
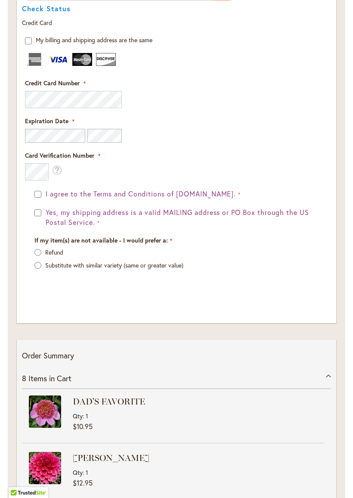
click at [45, 219] on button "Yes, my shipping address is a valid MAILING address or PO Box through the US Po…" at bounding box center [181, 218] width 275 height 20
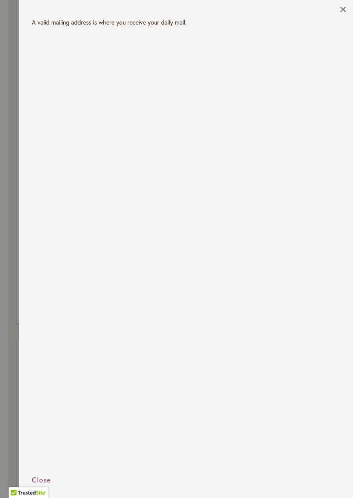
click at [42, 438] on span "Close" at bounding box center [41, 479] width 19 height 9
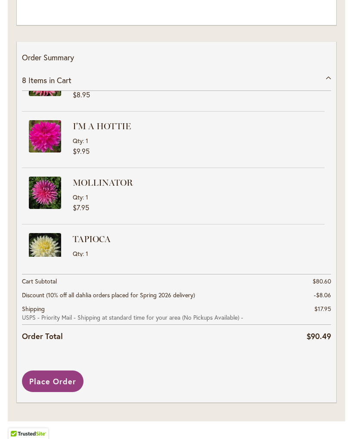
scroll to position [1454, 0]
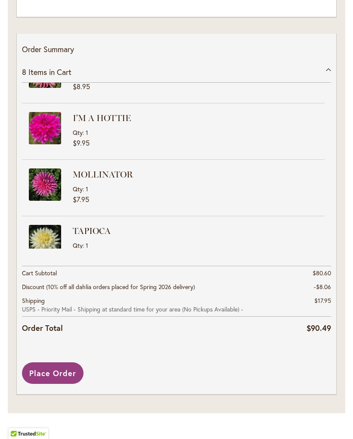
click at [55, 372] on span "Place Order" at bounding box center [52, 373] width 47 height 10
